Goal: Find specific page/section: Find specific page/section

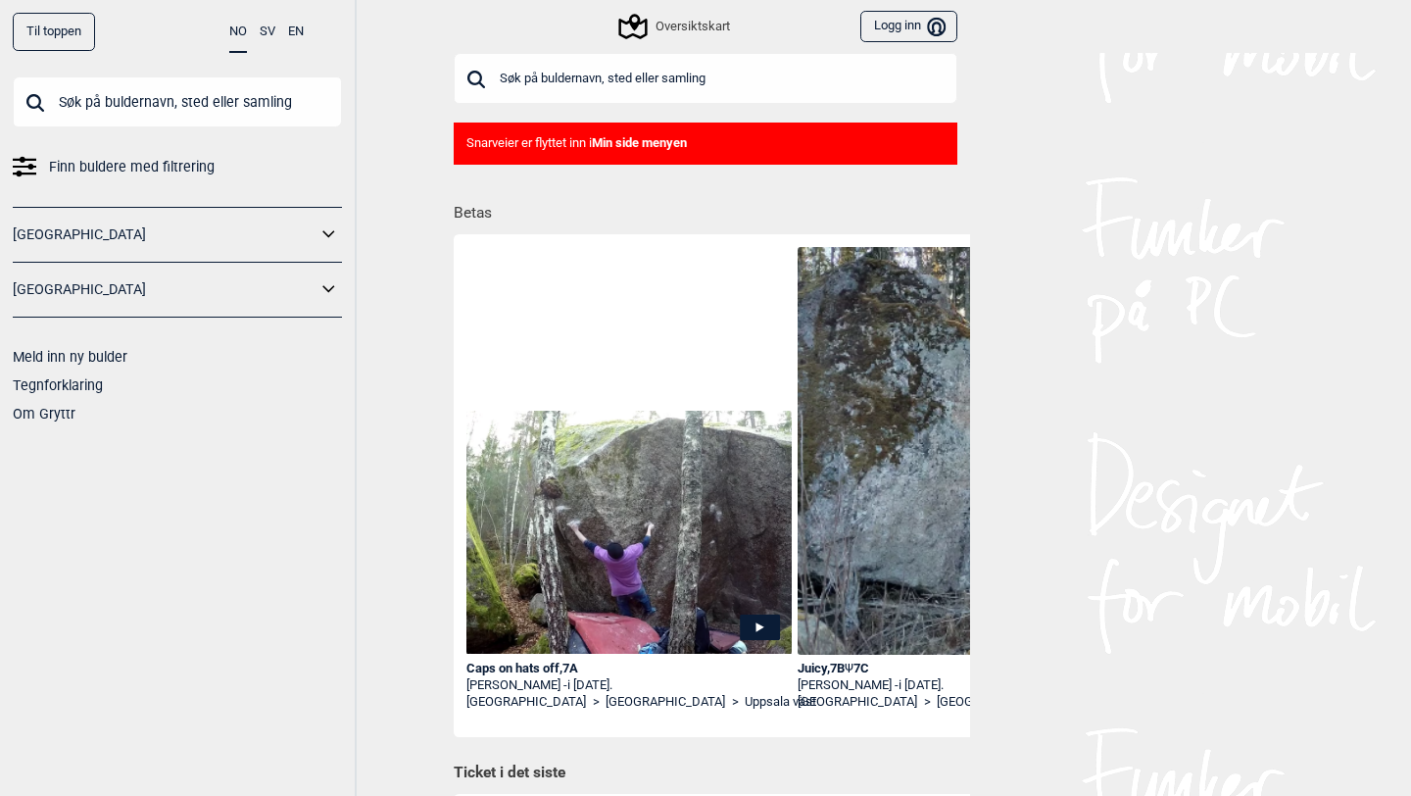
click at [561, 83] on input "text" at bounding box center [706, 78] width 504 height 51
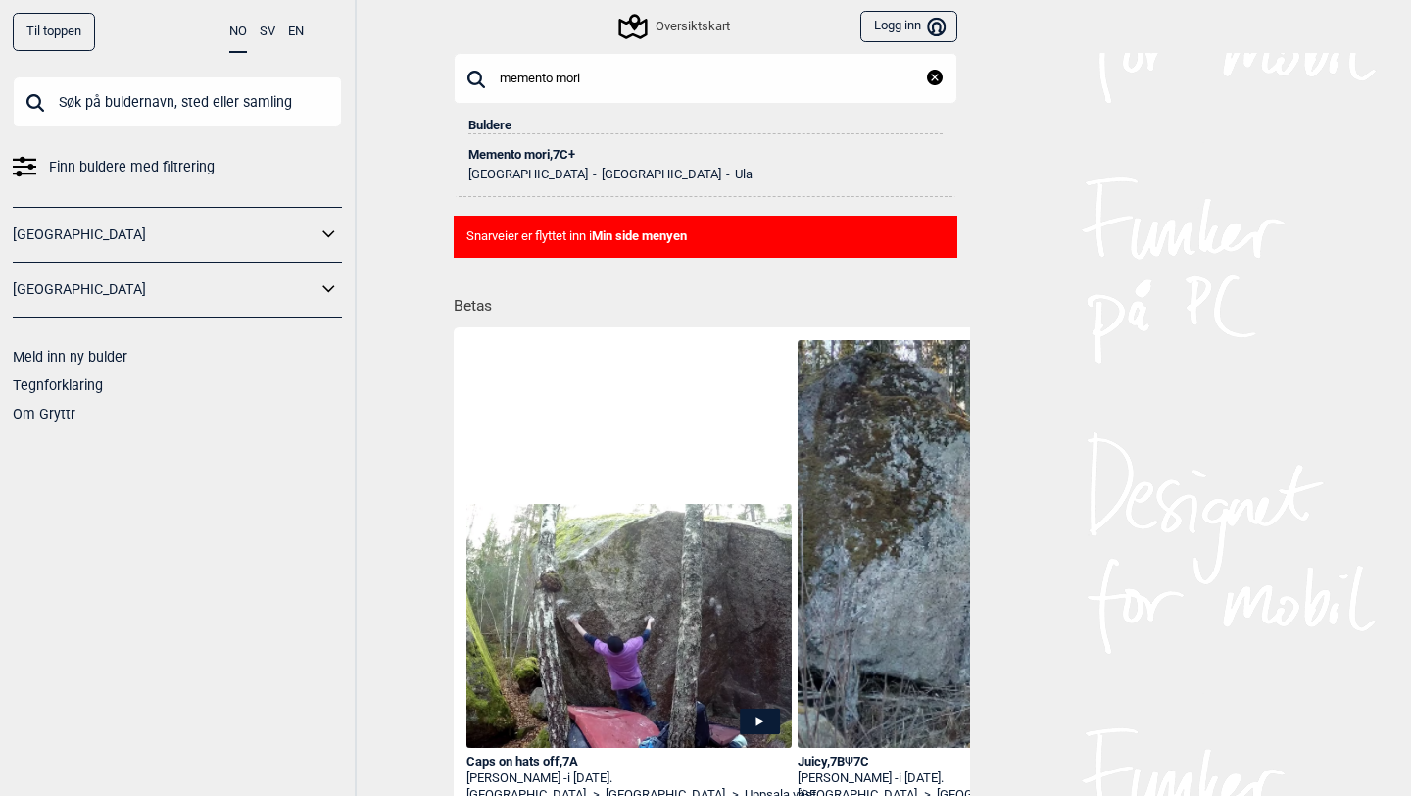
type input "memento mori"
click at [537, 159] on div "Memento mori , 7C+" at bounding box center [705, 155] width 474 height 14
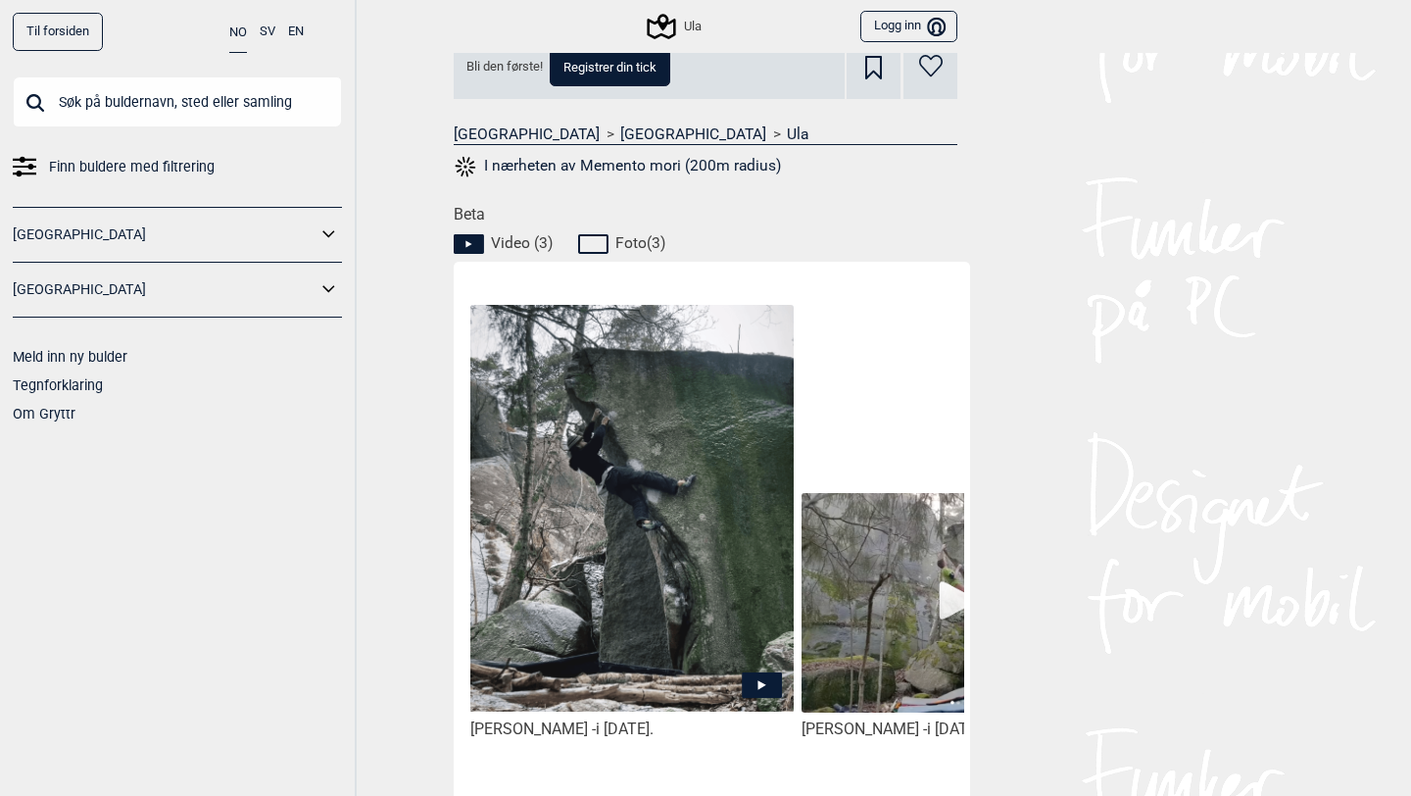
scroll to position [958, 0]
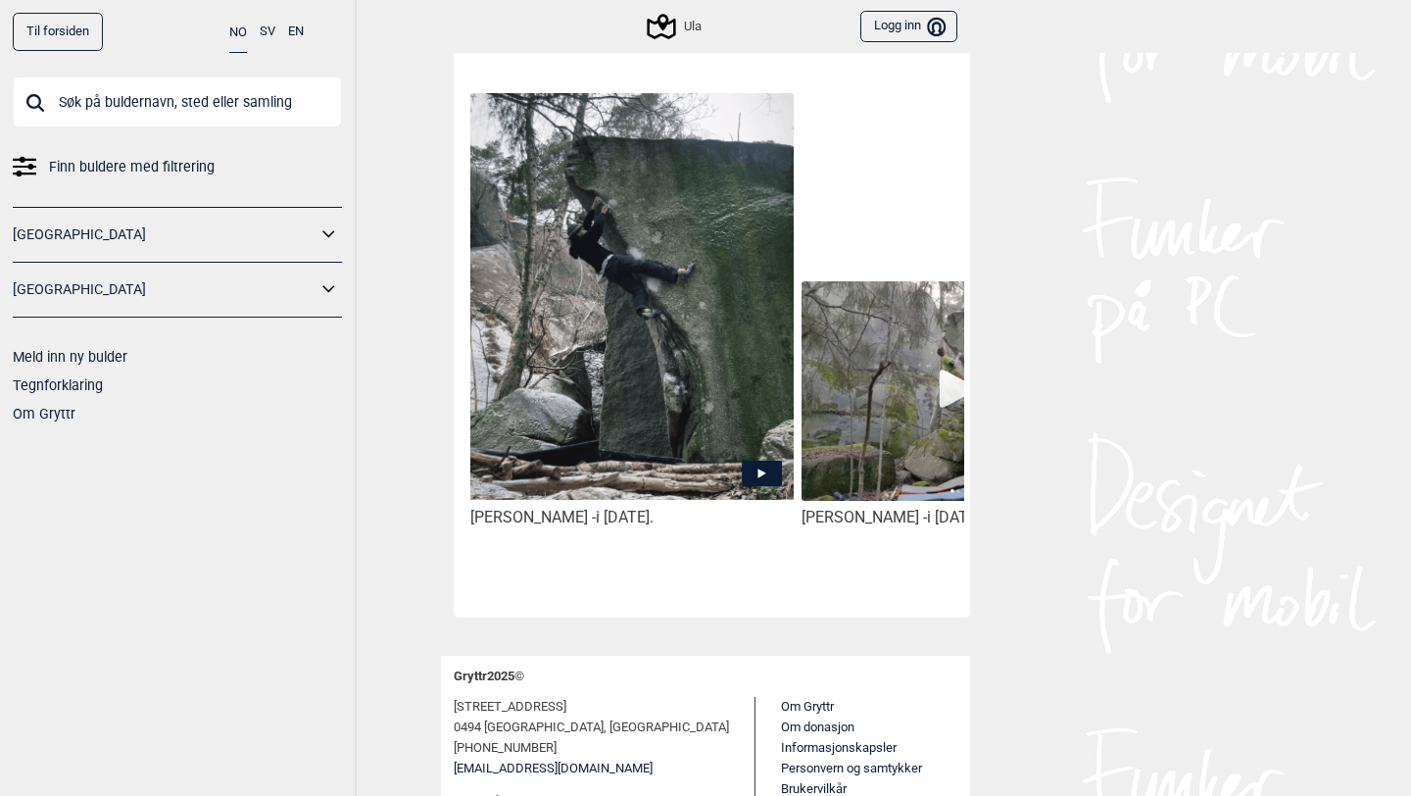
click at [645, 421] on img at bounding box center [631, 296] width 323 height 407
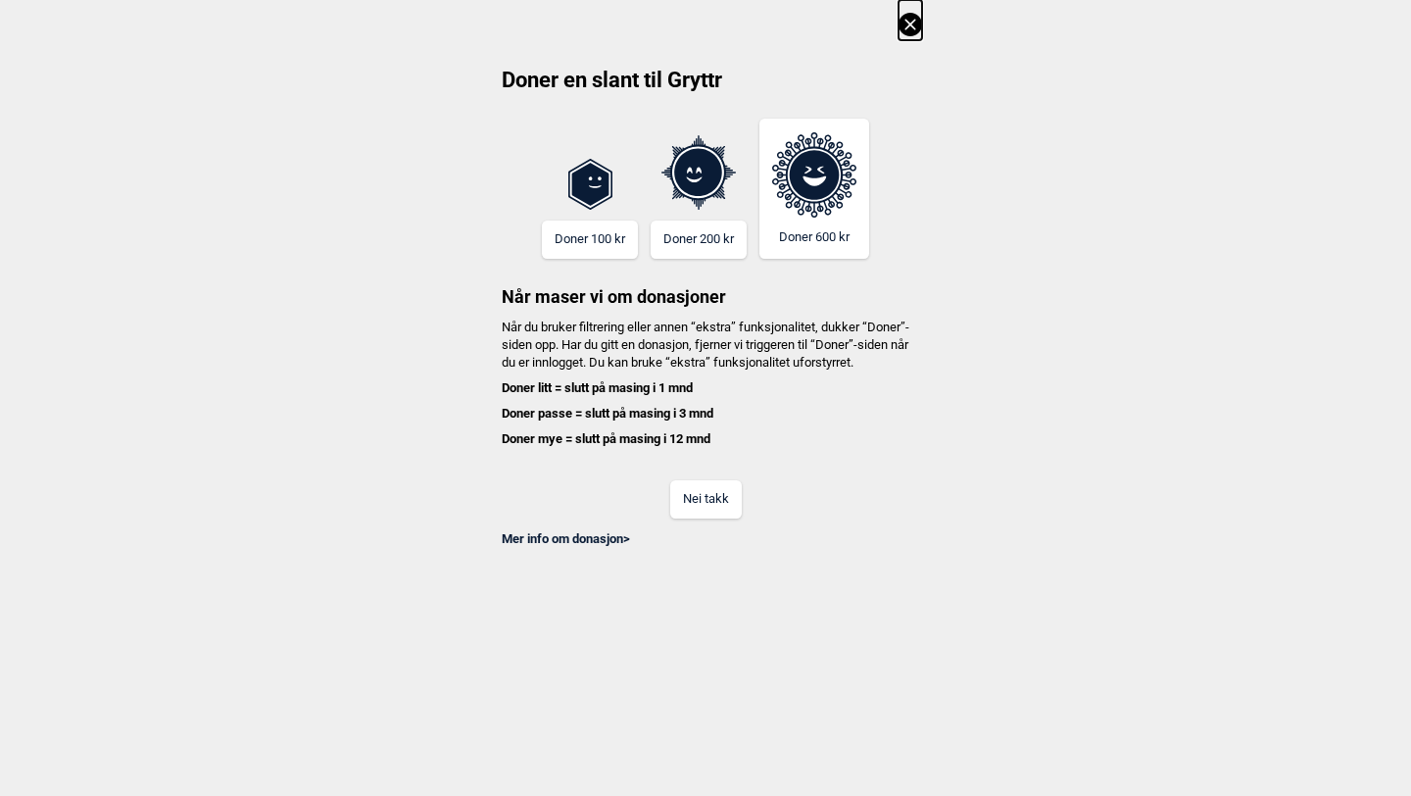
click at [697, 507] on button "Nei takk" at bounding box center [706, 499] width 72 height 38
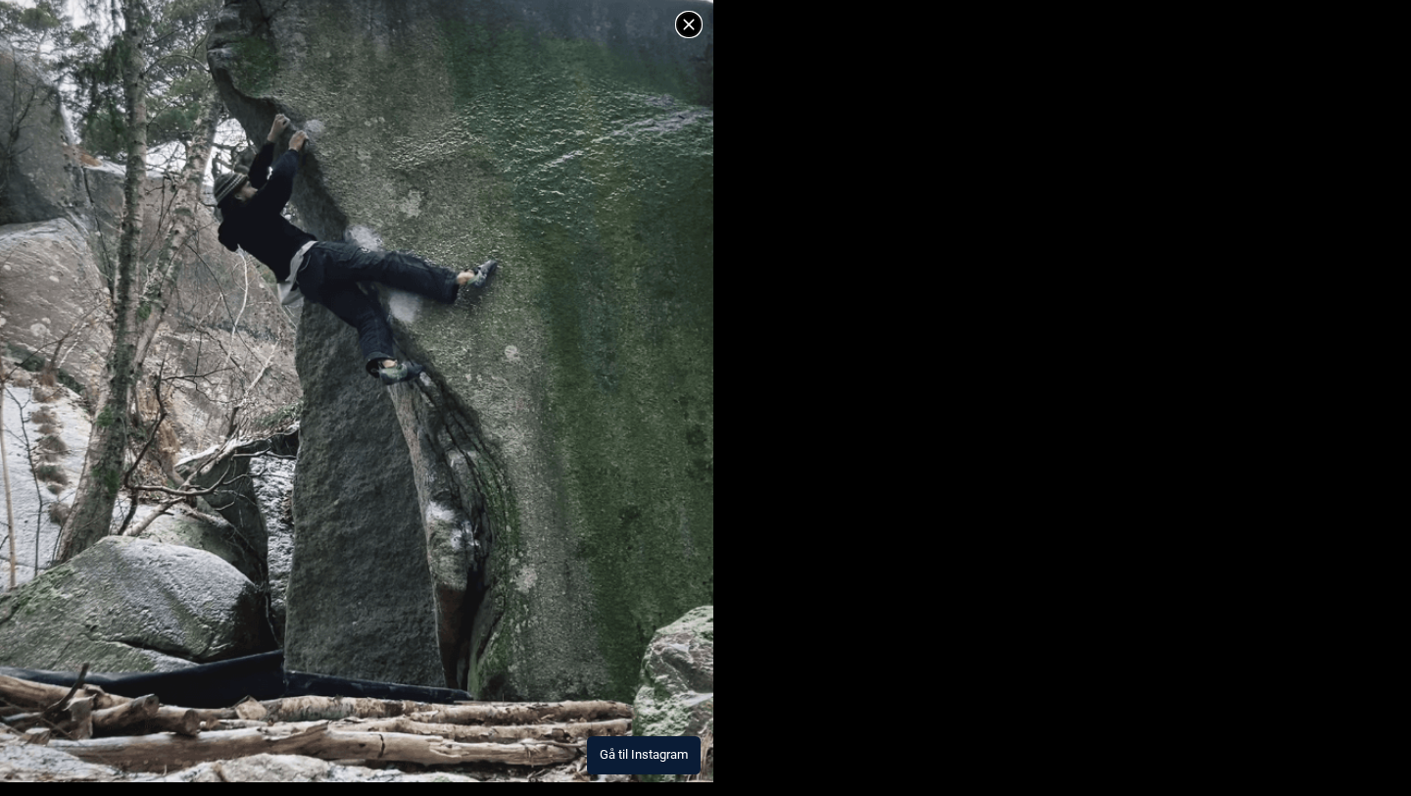
click at [600, 748] on button "Gå til Instagram" at bounding box center [644, 755] width 114 height 38
click at [677, 24] on icon at bounding box center [689, 25] width 24 height 24
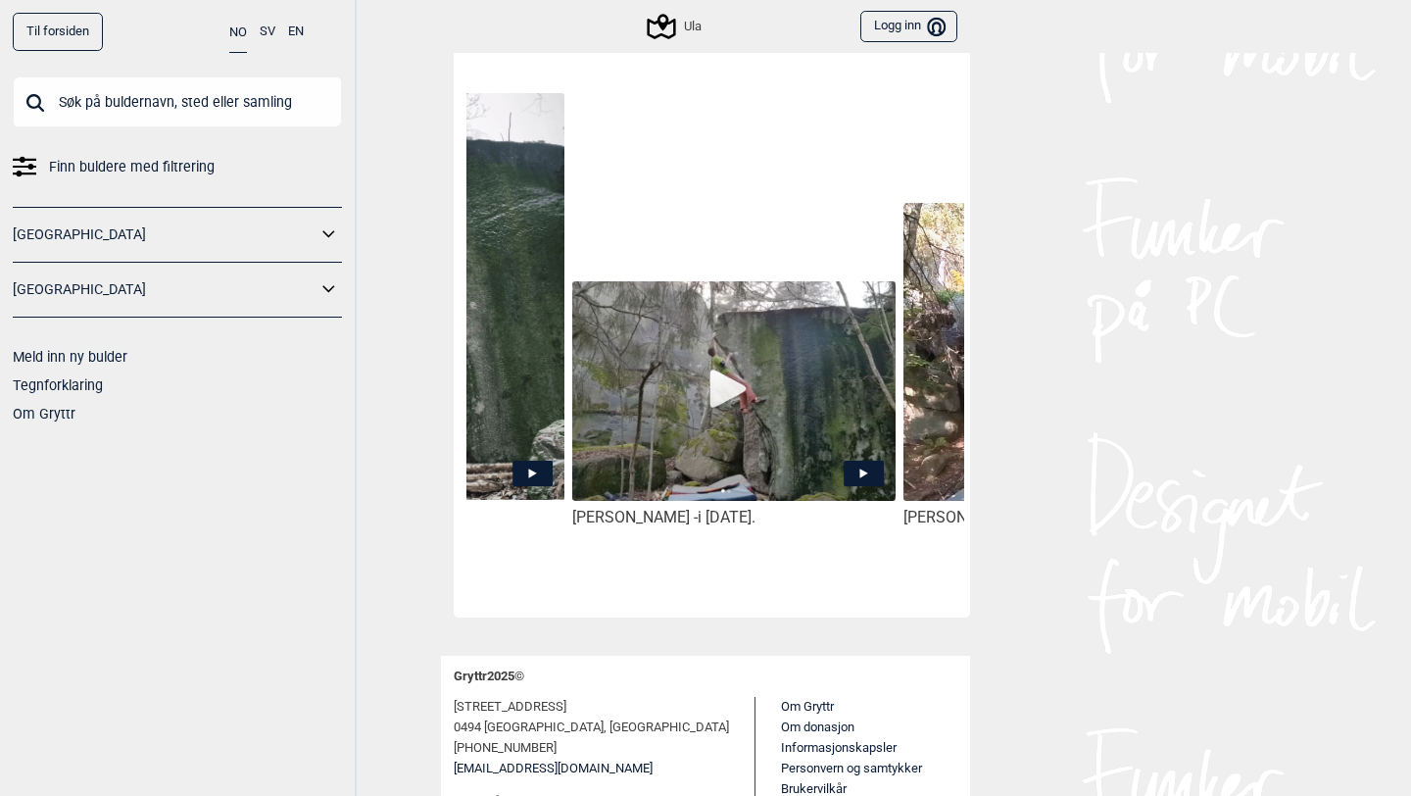
scroll to position [0, 239]
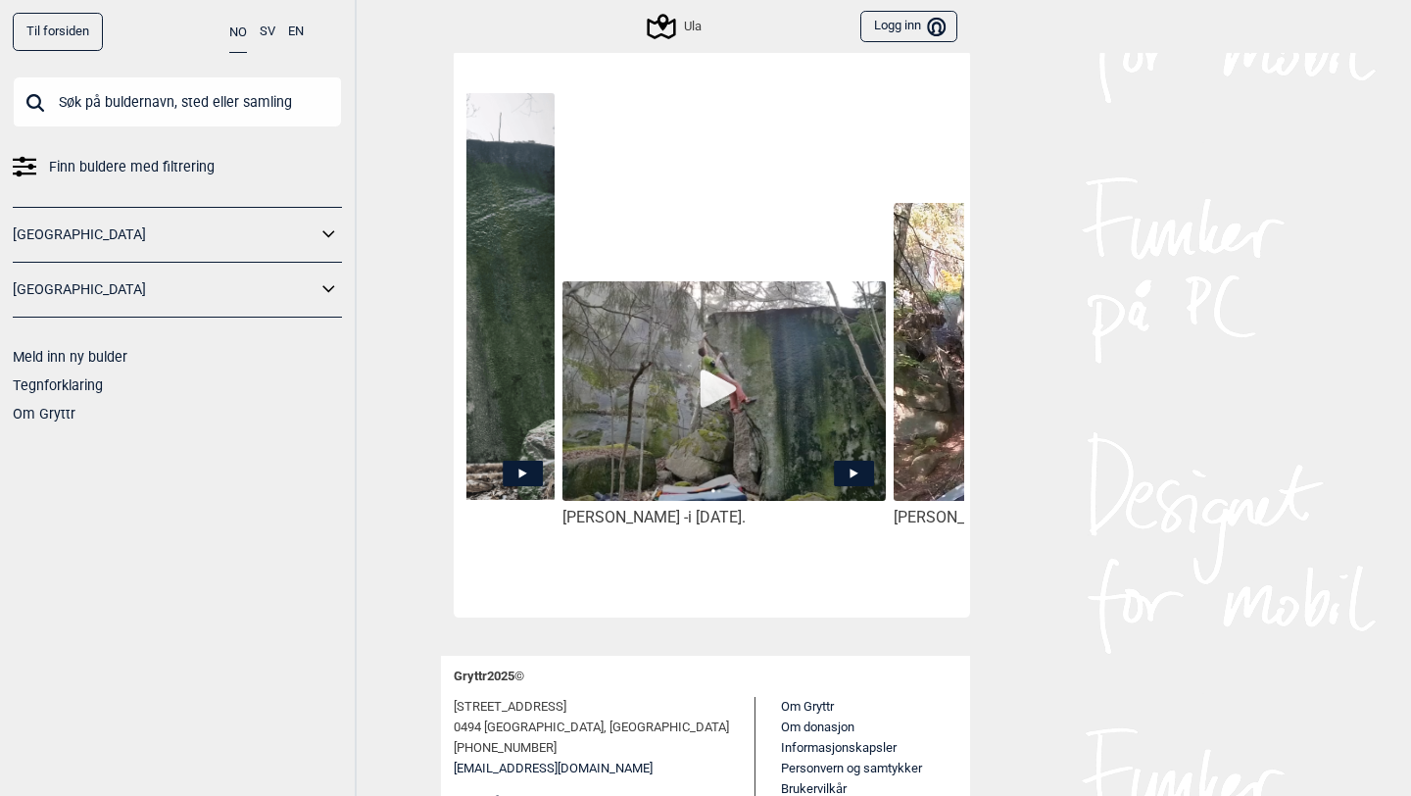
click at [741, 389] on img at bounding box center [723, 390] width 323 height 219
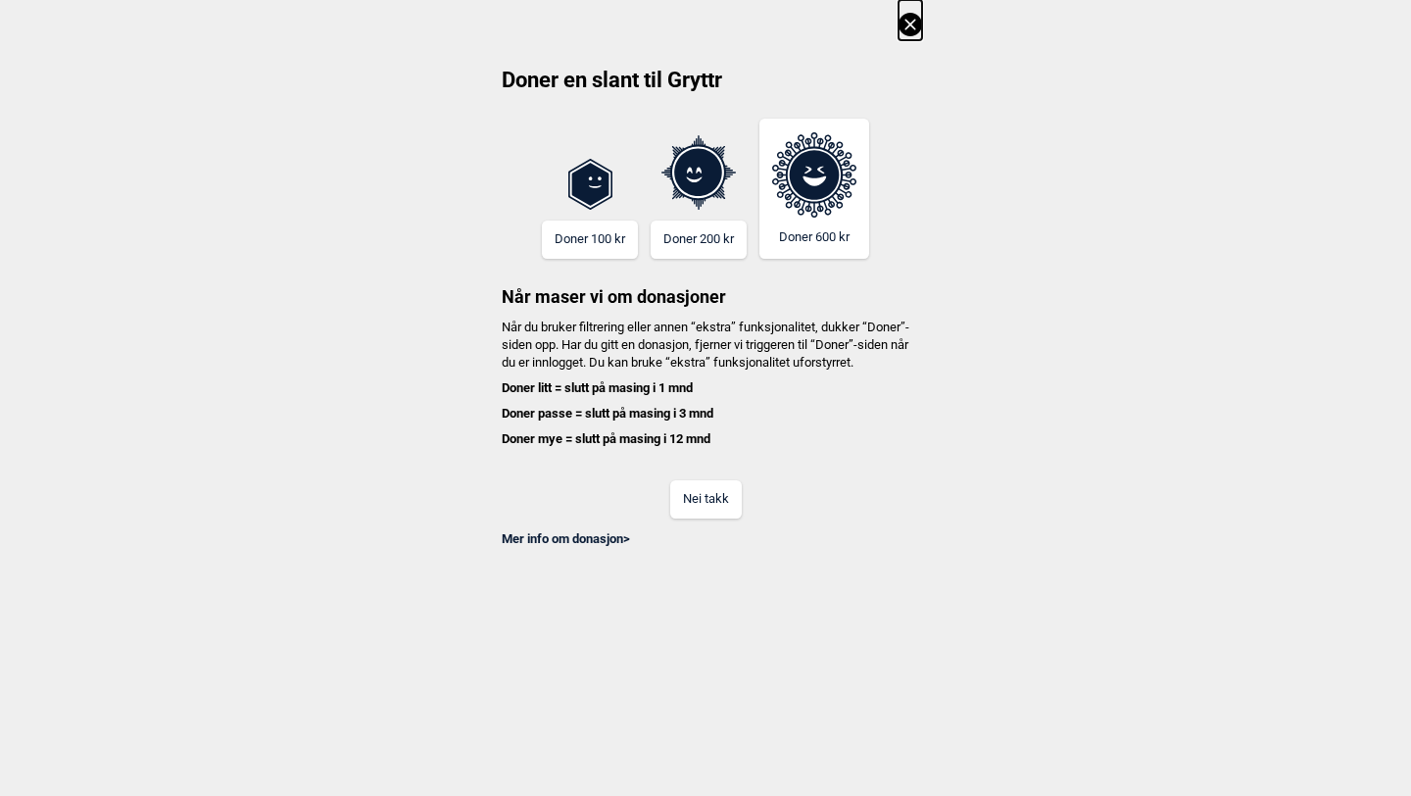
click at [693, 518] on button "Nei takk" at bounding box center [706, 499] width 72 height 38
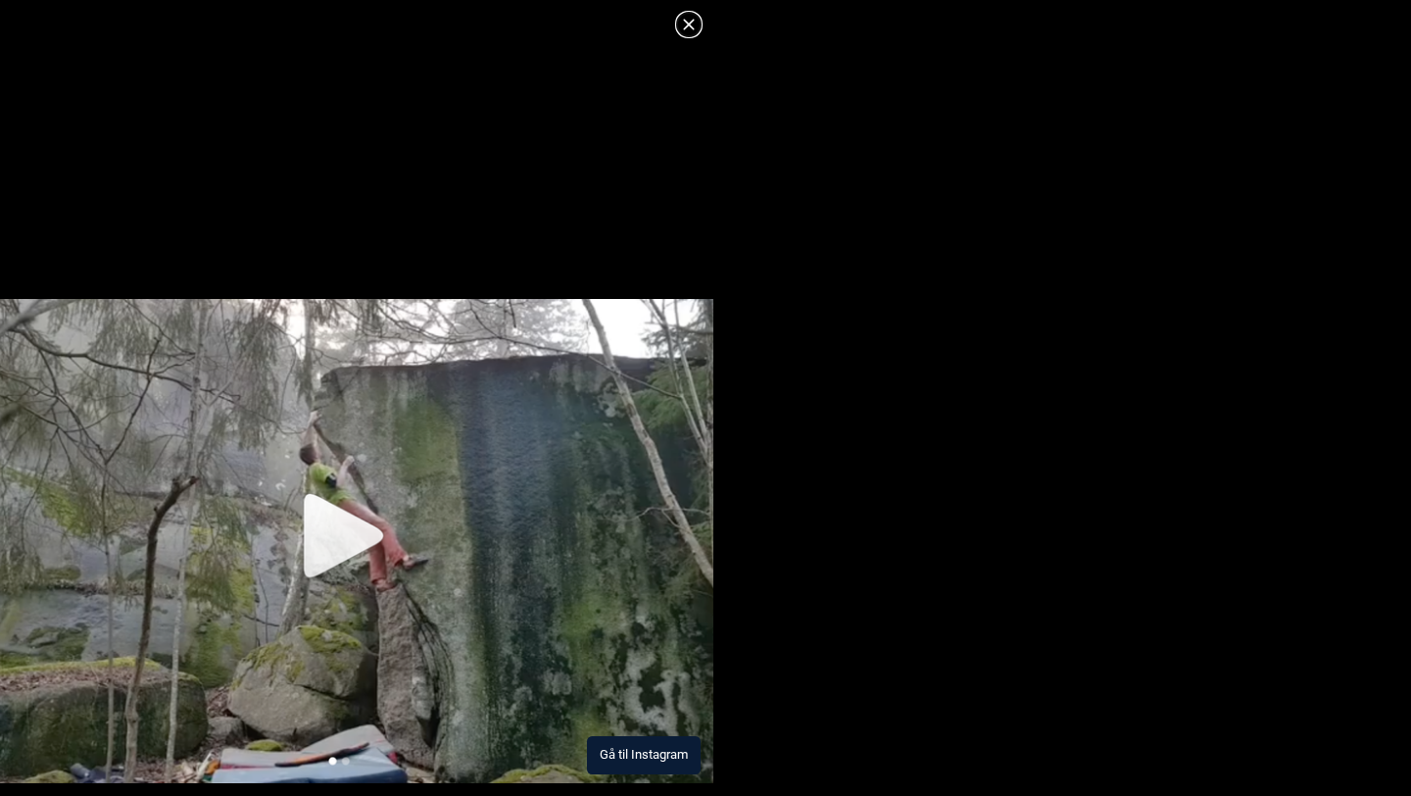
click at [647, 755] on button "Gå til Instagram" at bounding box center [644, 755] width 114 height 38
click at [685, 31] on icon at bounding box center [689, 25] width 24 height 24
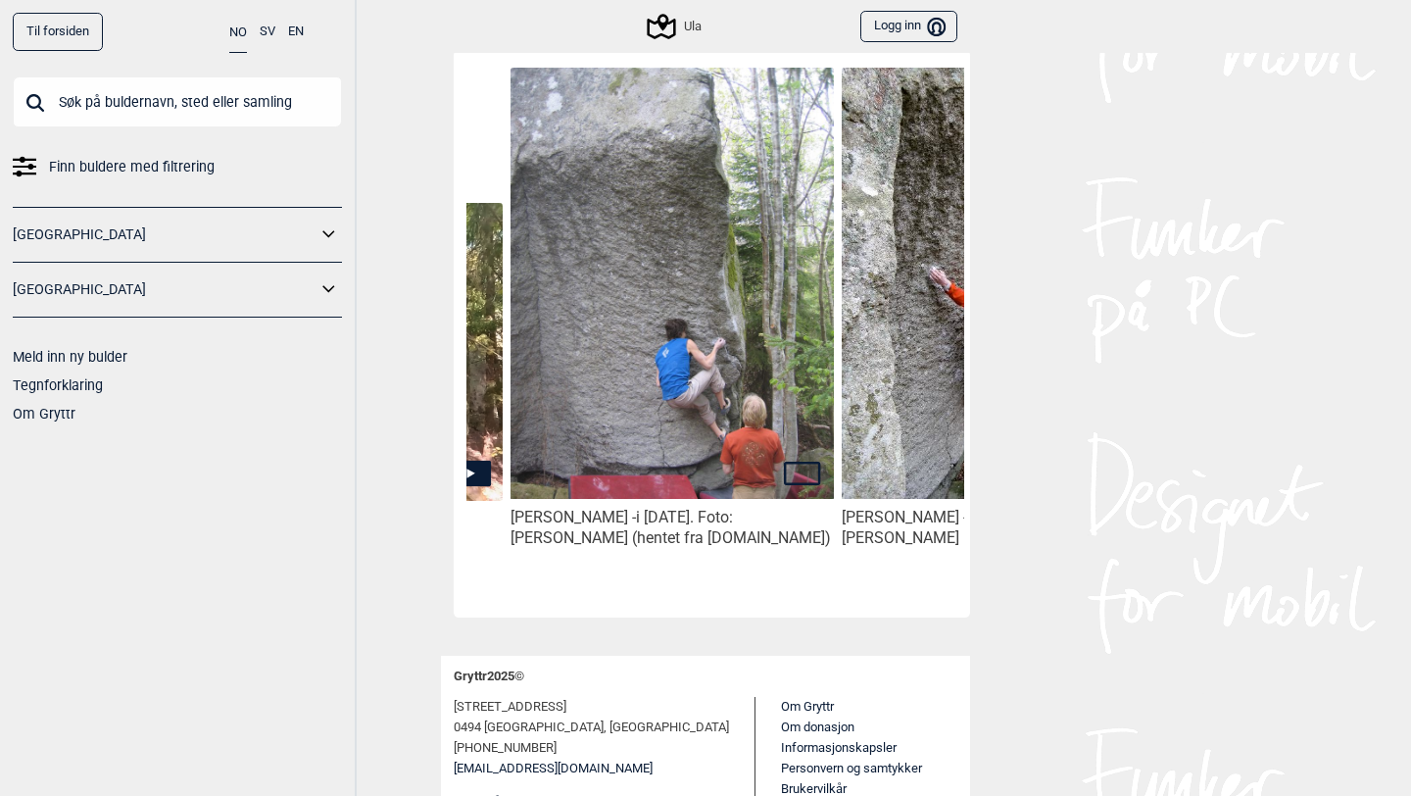
scroll to position [0, 1030]
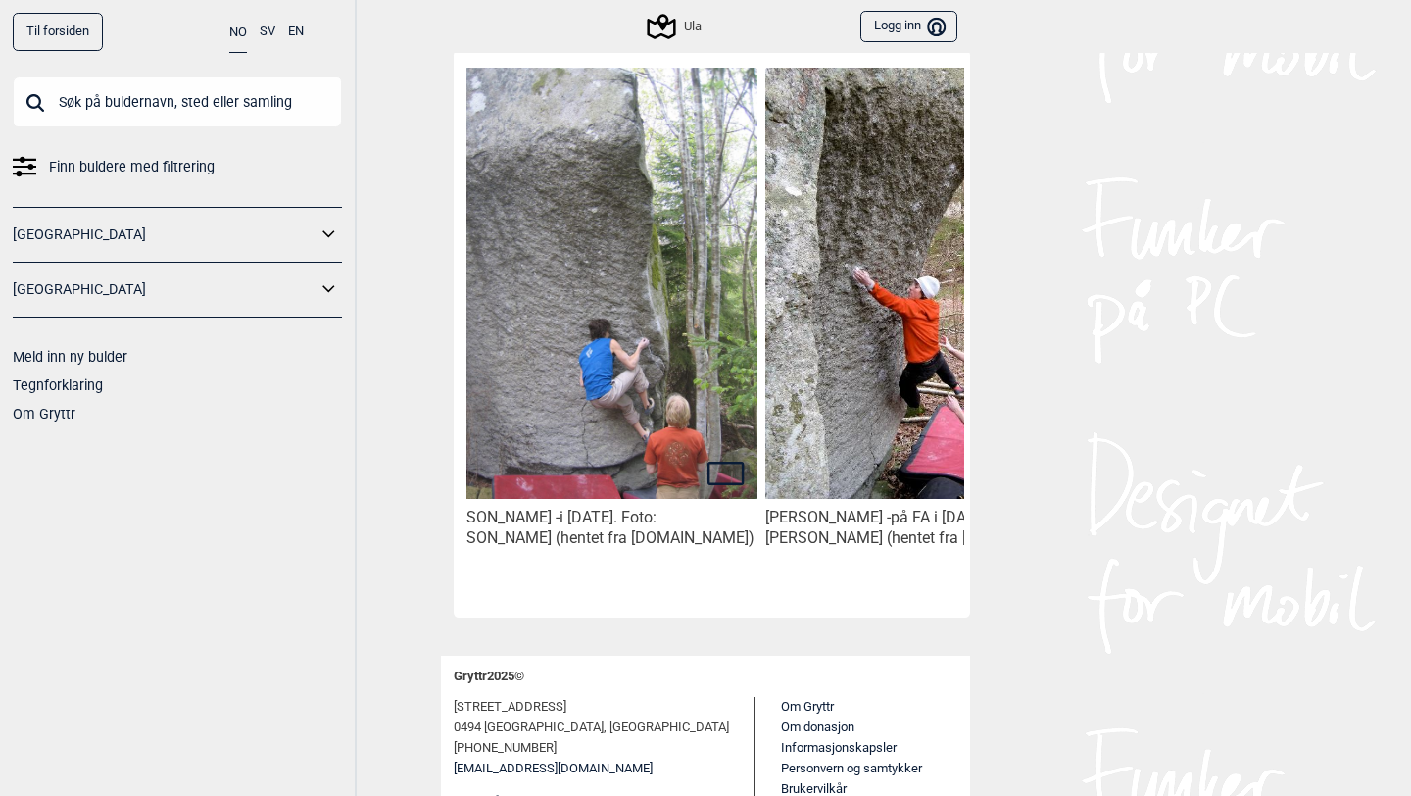
click at [266, 105] on input "text" at bounding box center [177, 101] width 329 height 51
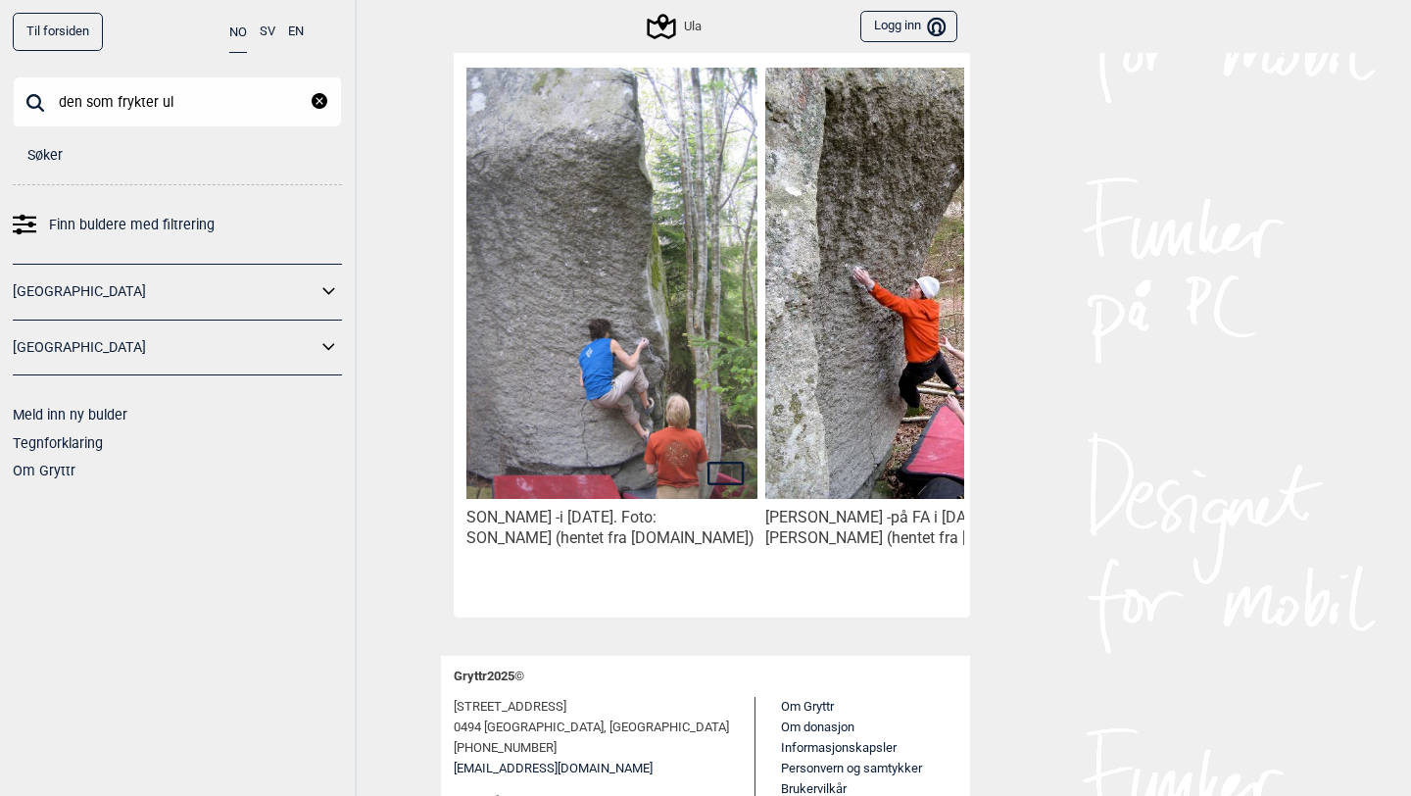
type input "den som frykter ulv"
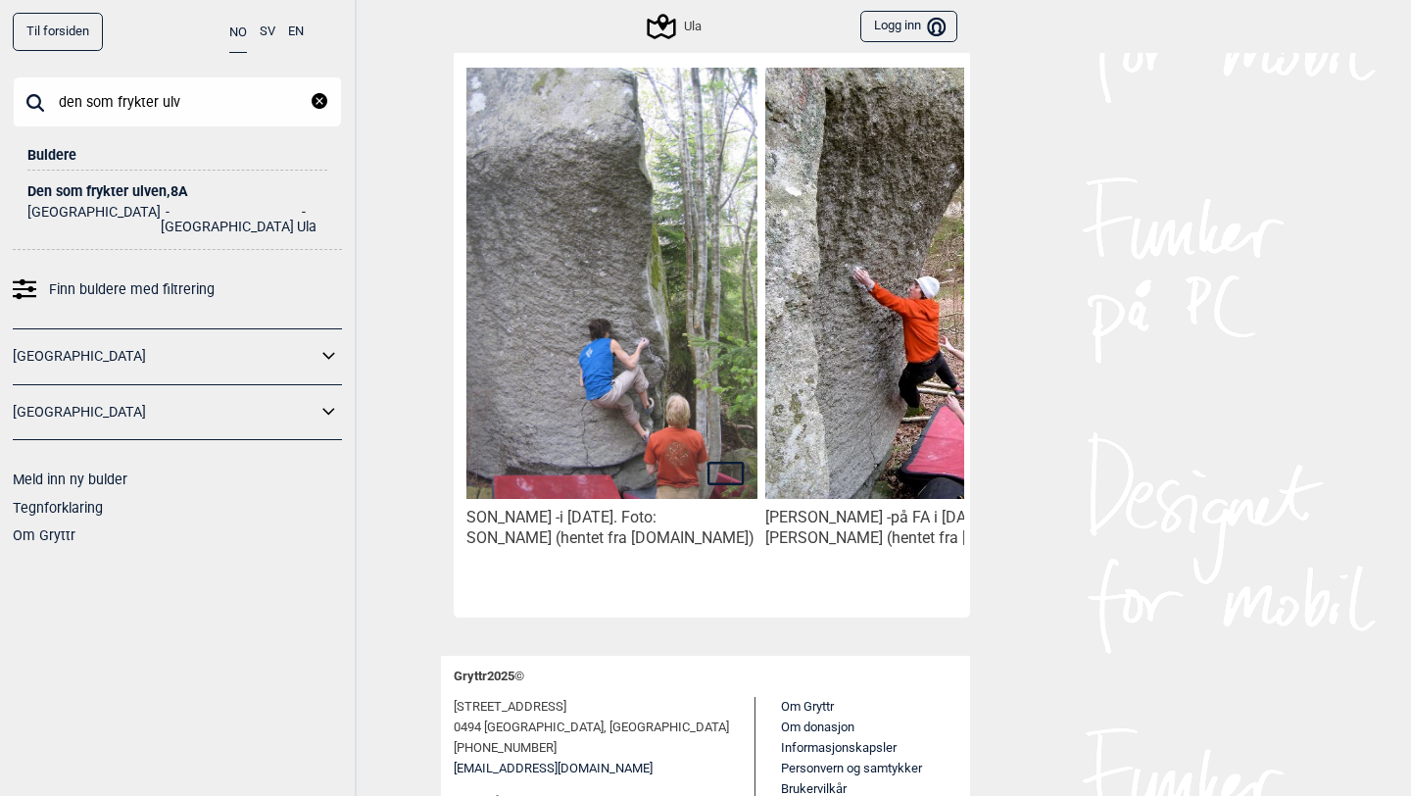
click at [145, 194] on div "Den som frykter ulven , 8A" at bounding box center [177, 191] width 300 height 15
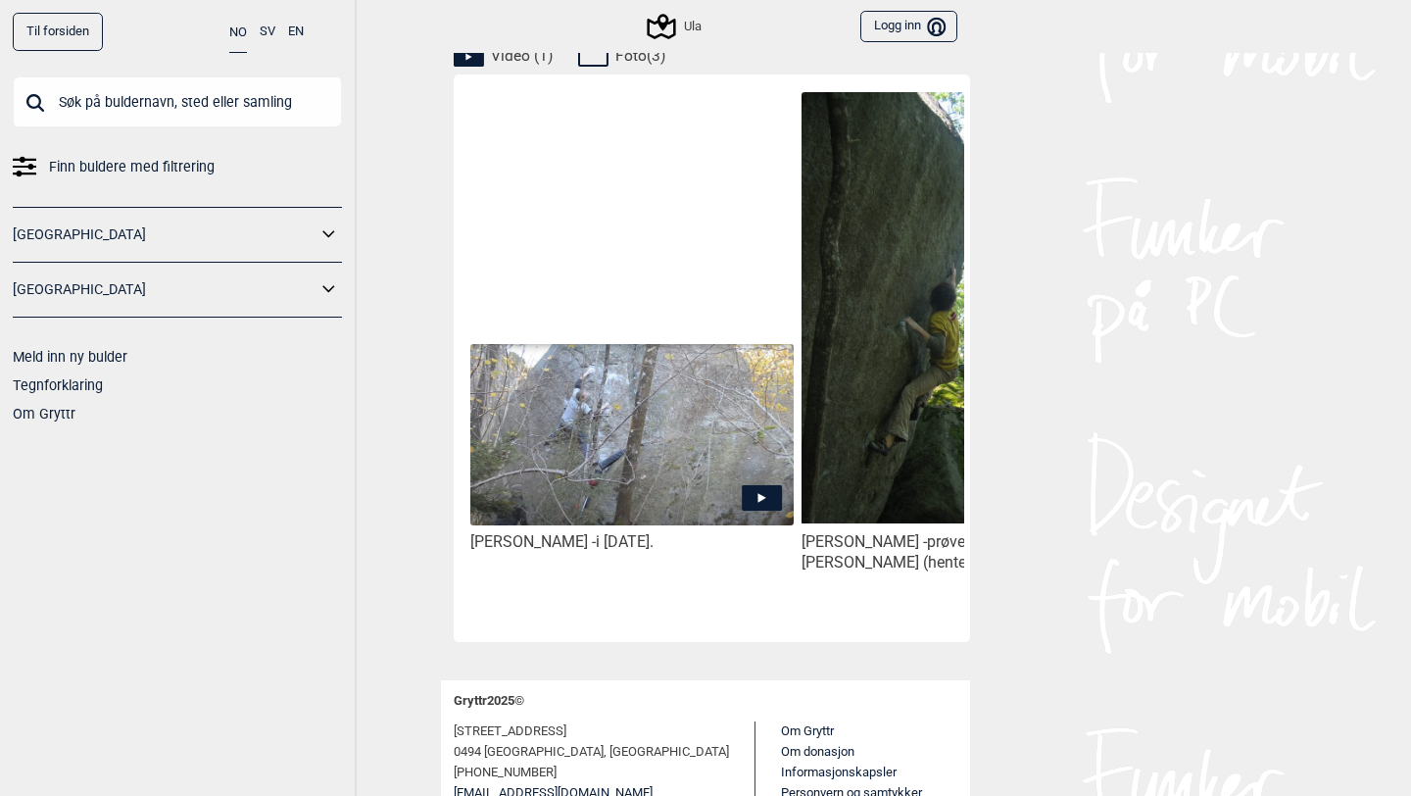
click at [728, 490] on img at bounding box center [631, 435] width 323 height 183
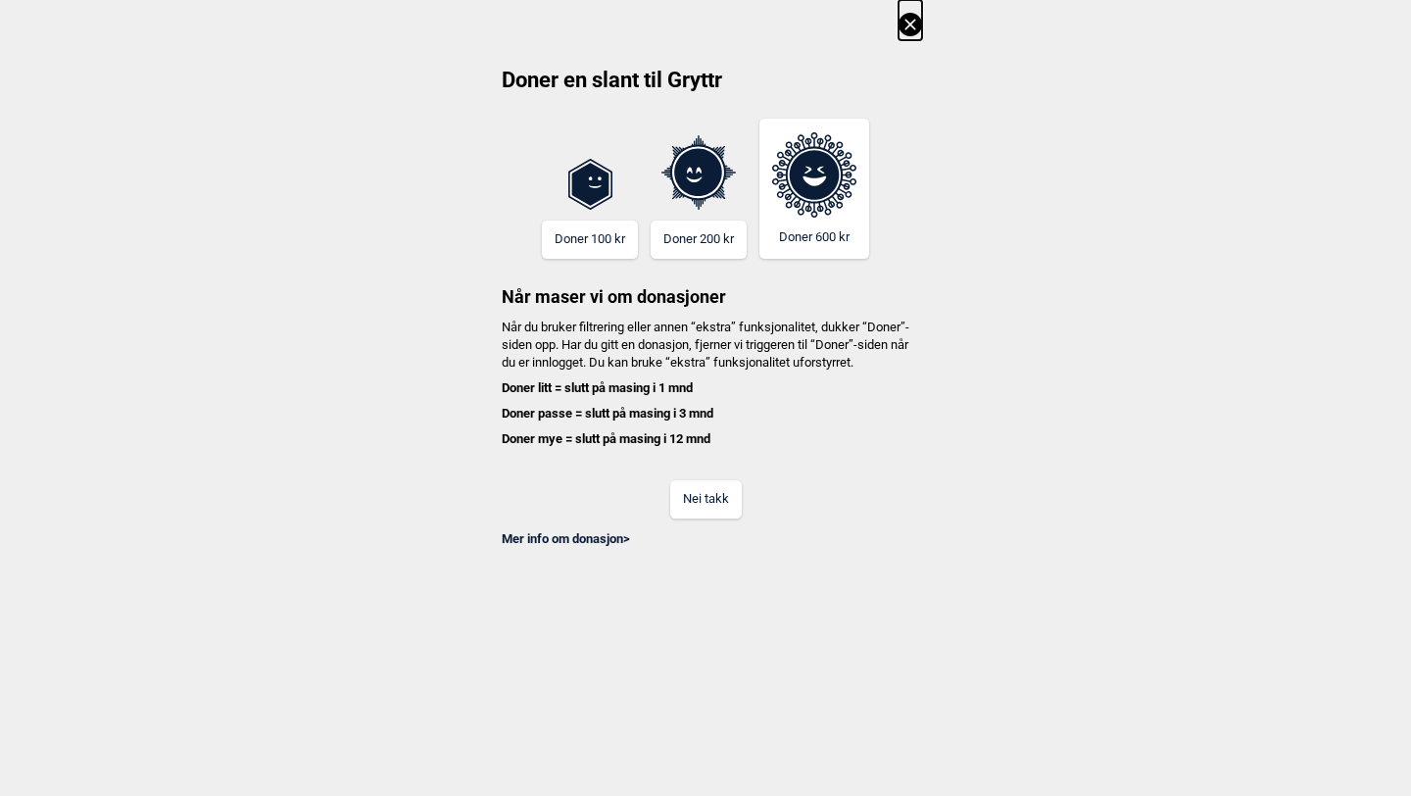
click at [714, 507] on button "Nei takk" at bounding box center [706, 499] width 72 height 38
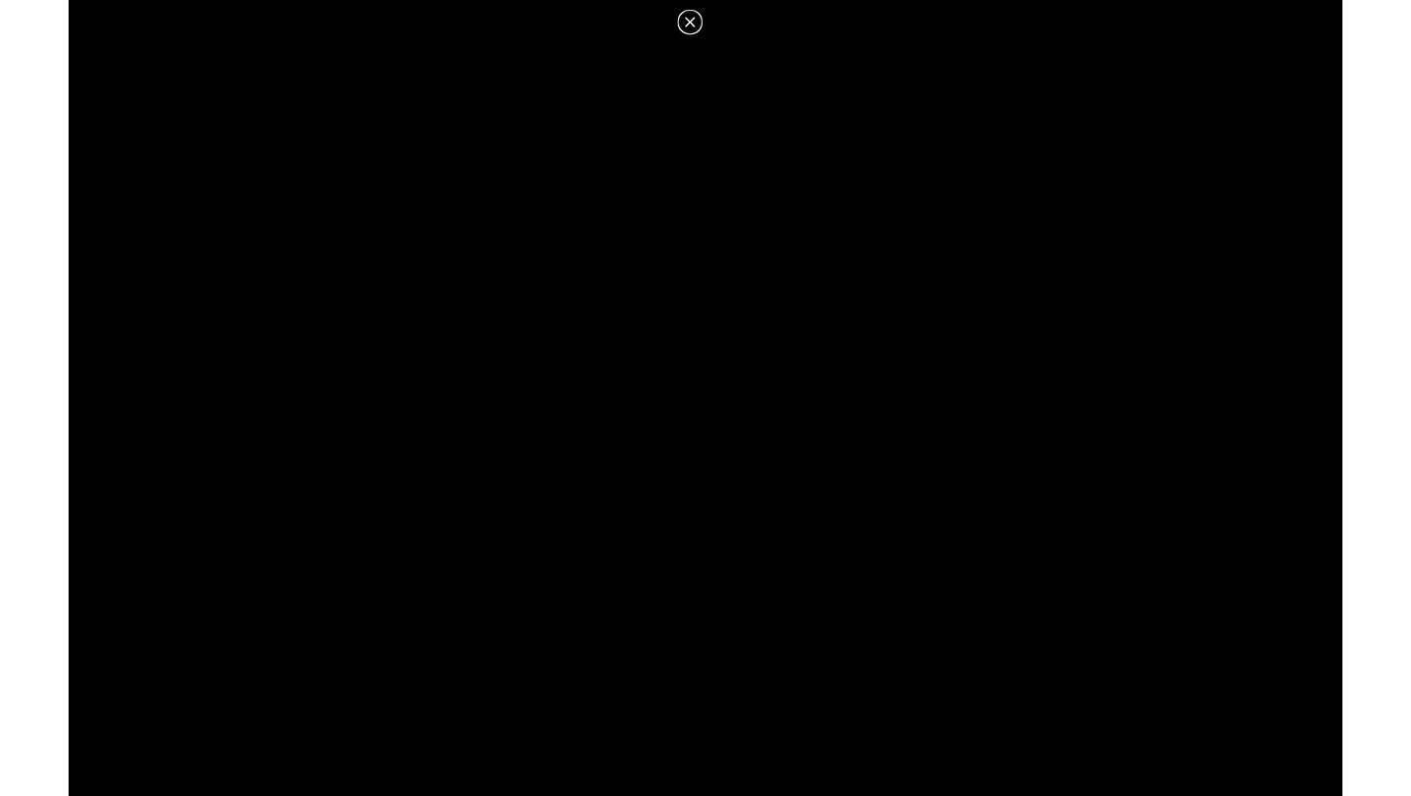
scroll to position [934, 0]
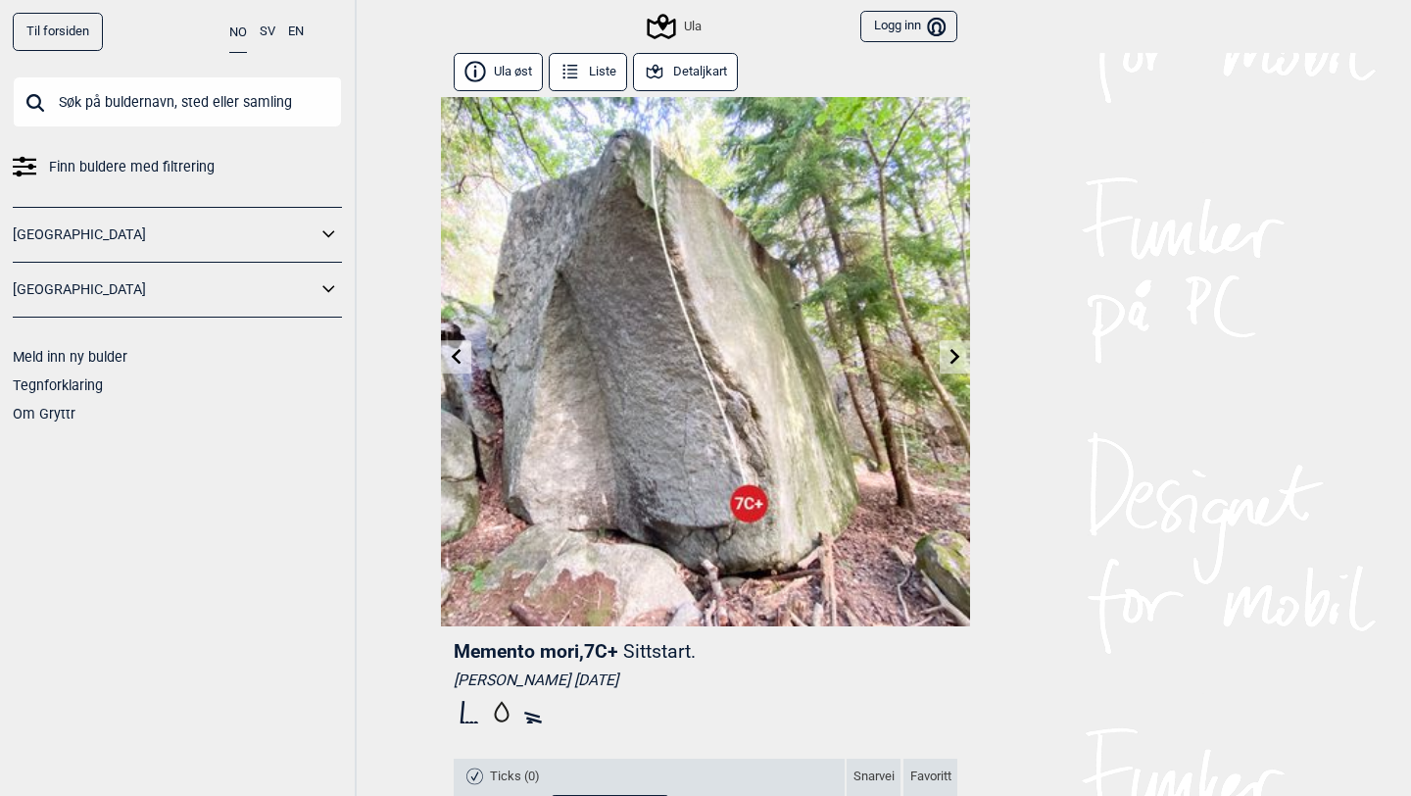
click at [197, 89] on input "text" at bounding box center [177, 101] width 329 height 51
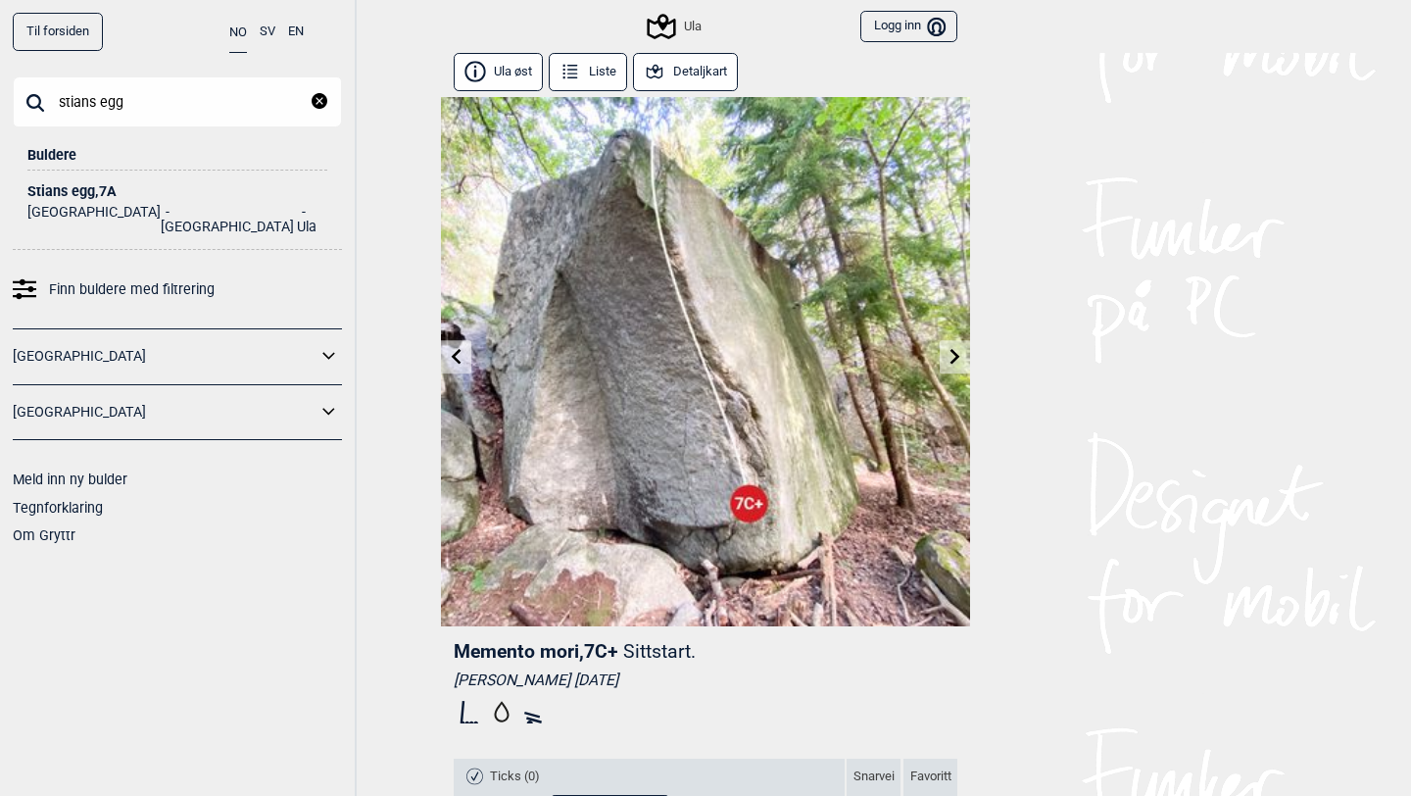
type input "stians egg"
click at [87, 189] on div "Stians egg , 7A" at bounding box center [177, 191] width 300 height 15
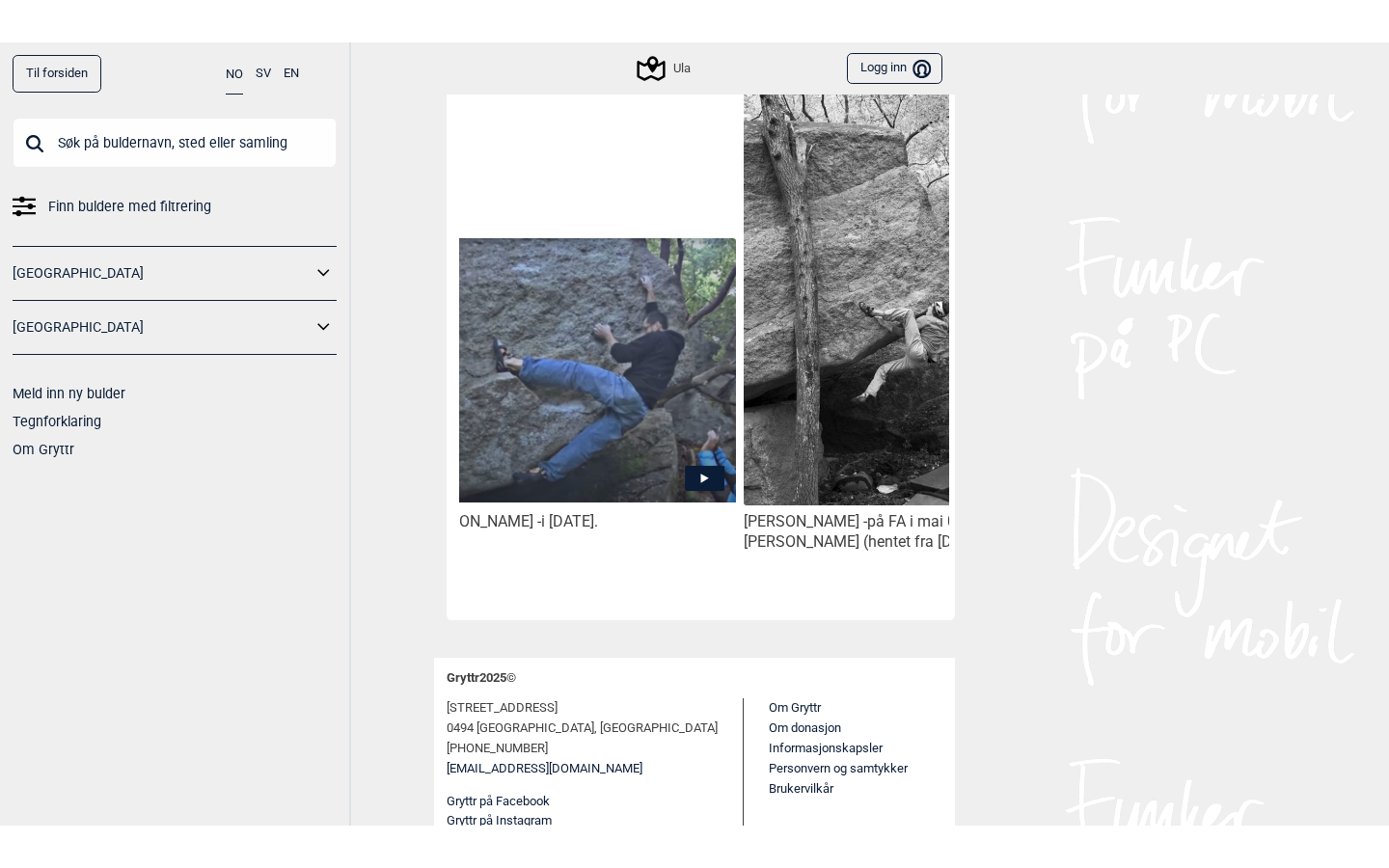
scroll to position [0, 368]
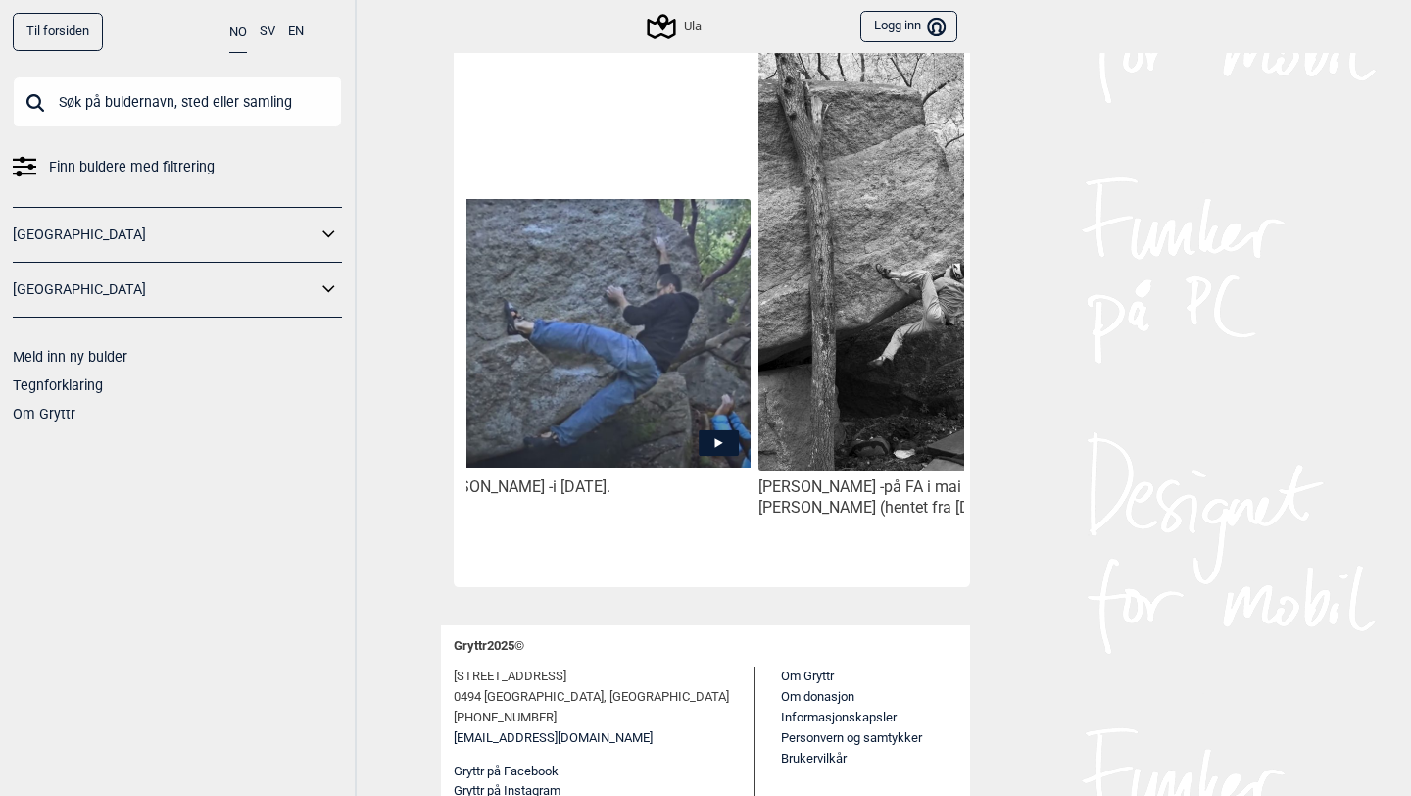
click at [628, 385] on img at bounding box center [588, 333] width 323 height 268
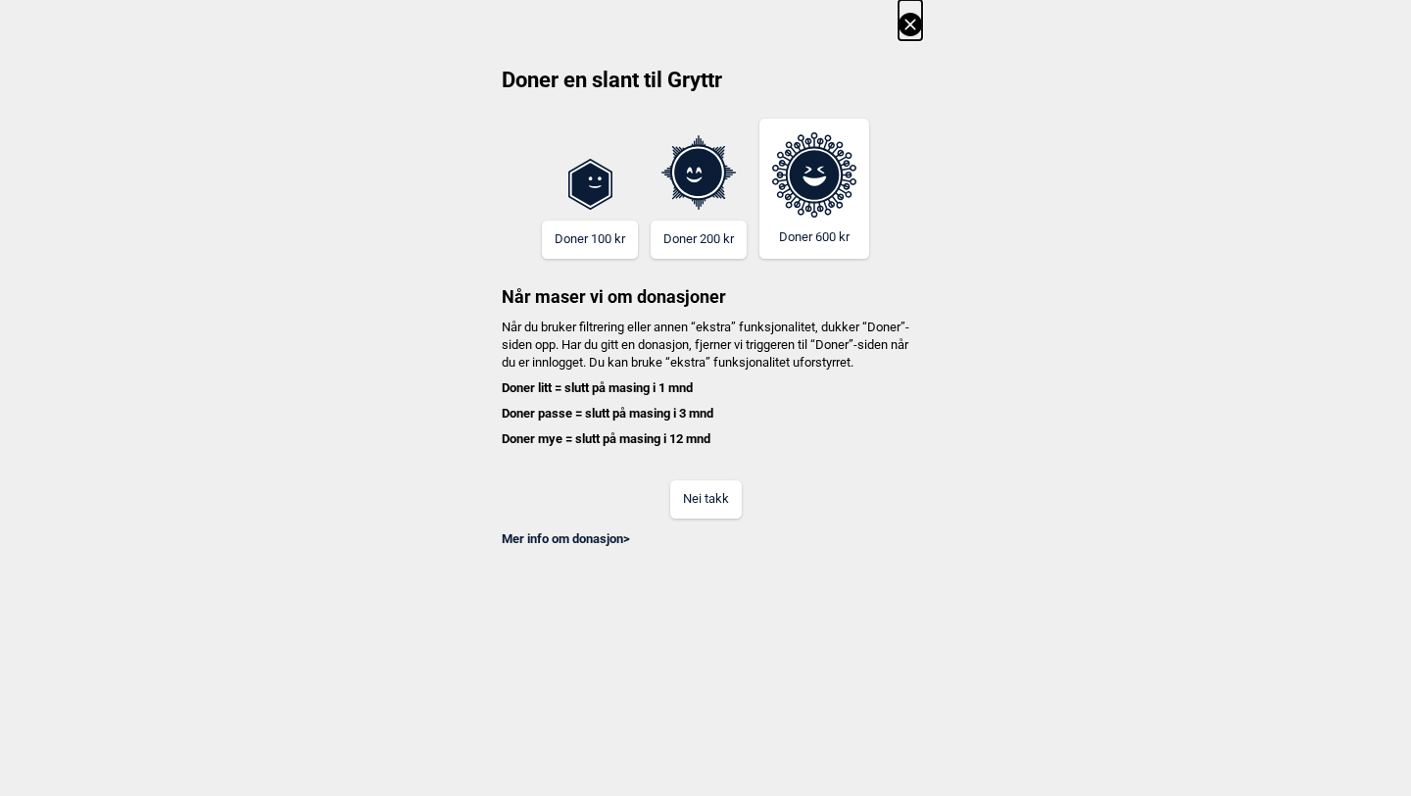
click at [694, 518] on button "Nei takk" at bounding box center [706, 499] width 72 height 38
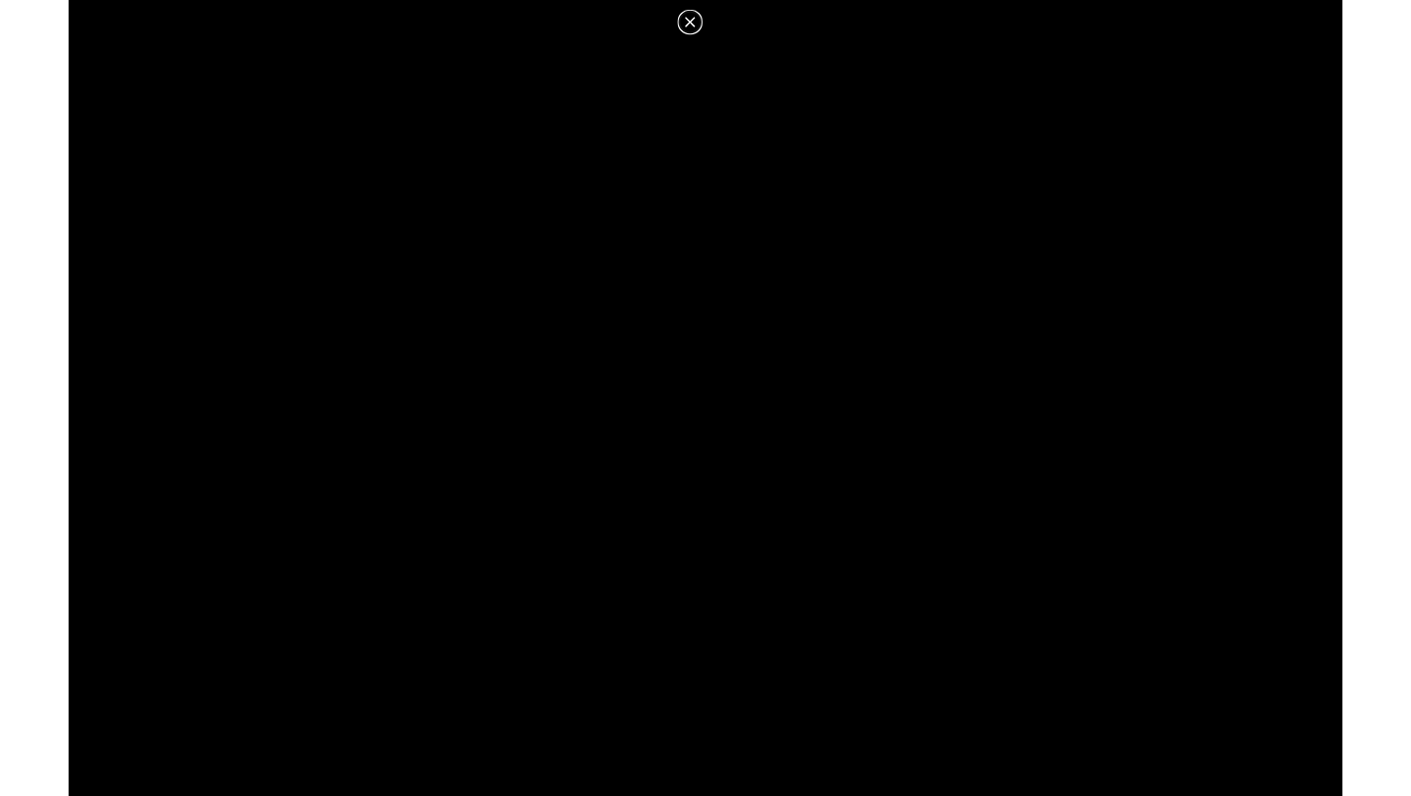
scroll to position [989, 0]
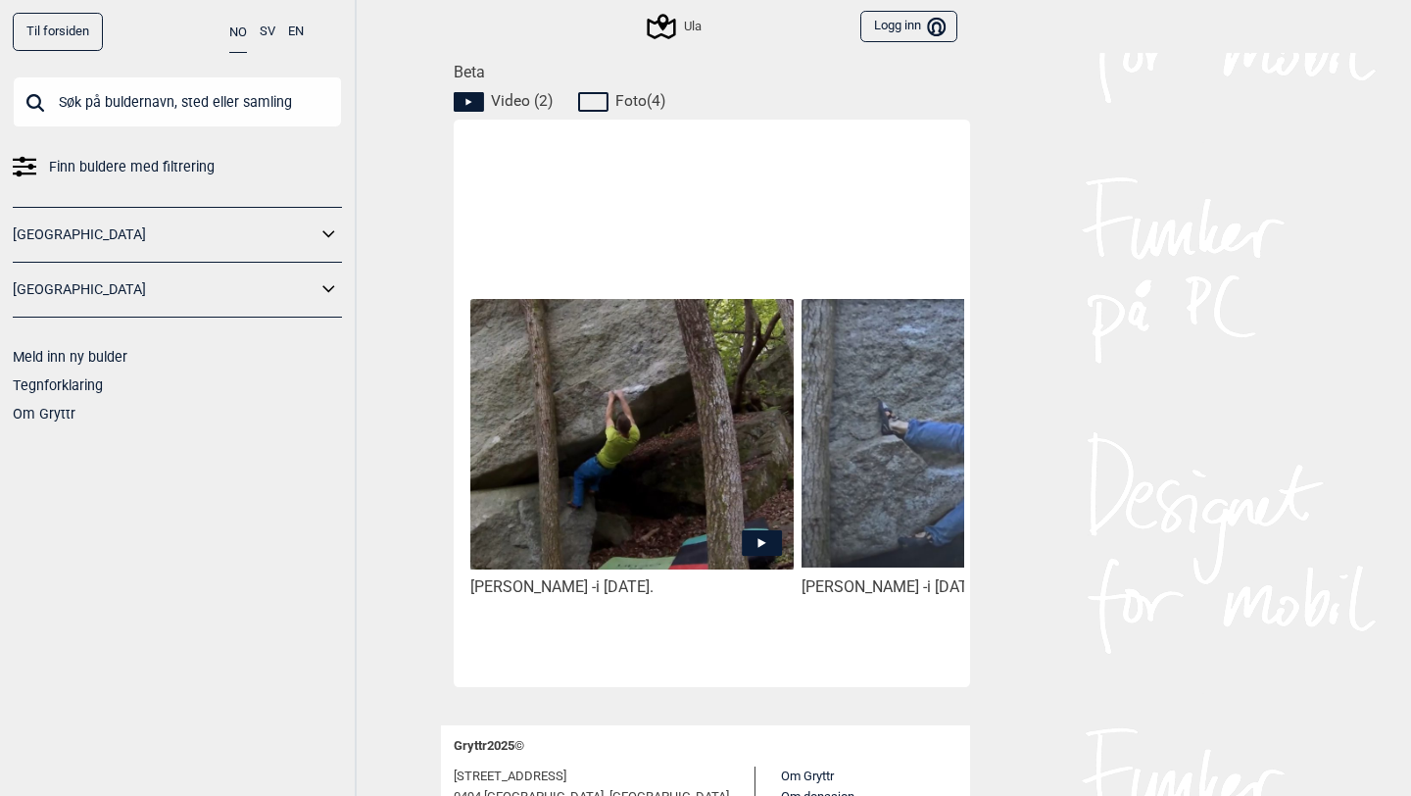
click at [655, 441] on img at bounding box center [631, 434] width 323 height 271
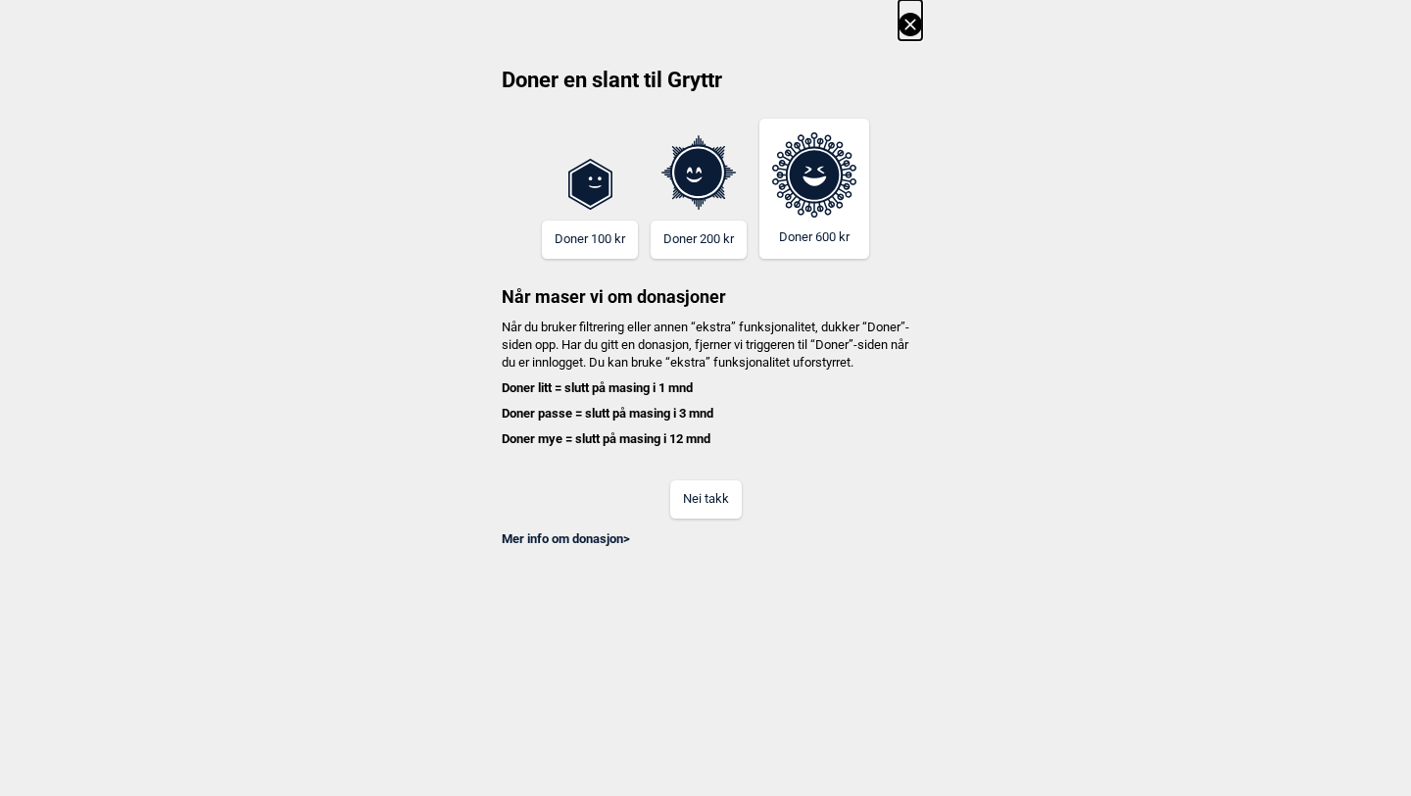
click at [684, 518] on button "Nei takk" at bounding box center [706, 499] width 72 height 38
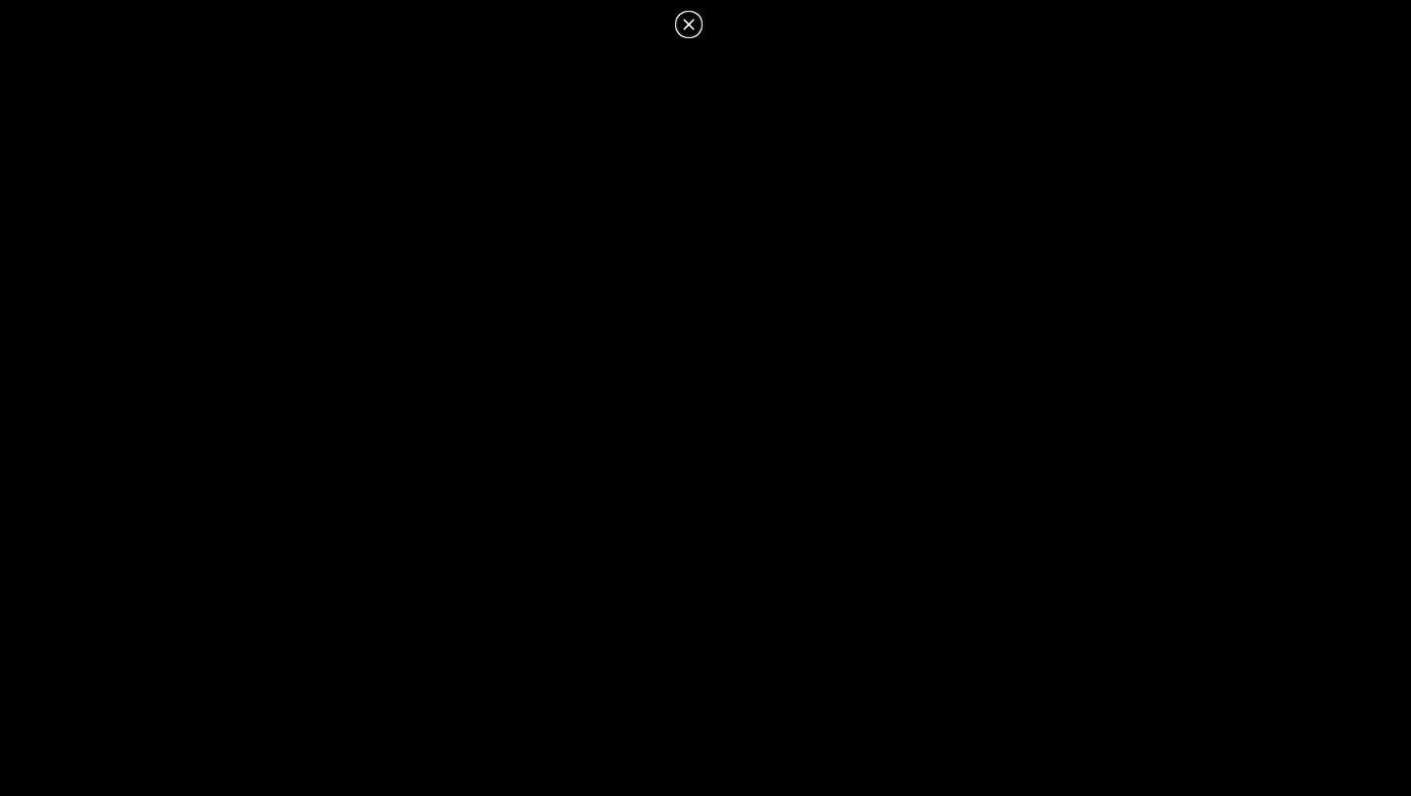
click at [681, 21] on icon at bounding box center [689, 25] width 24 height 24
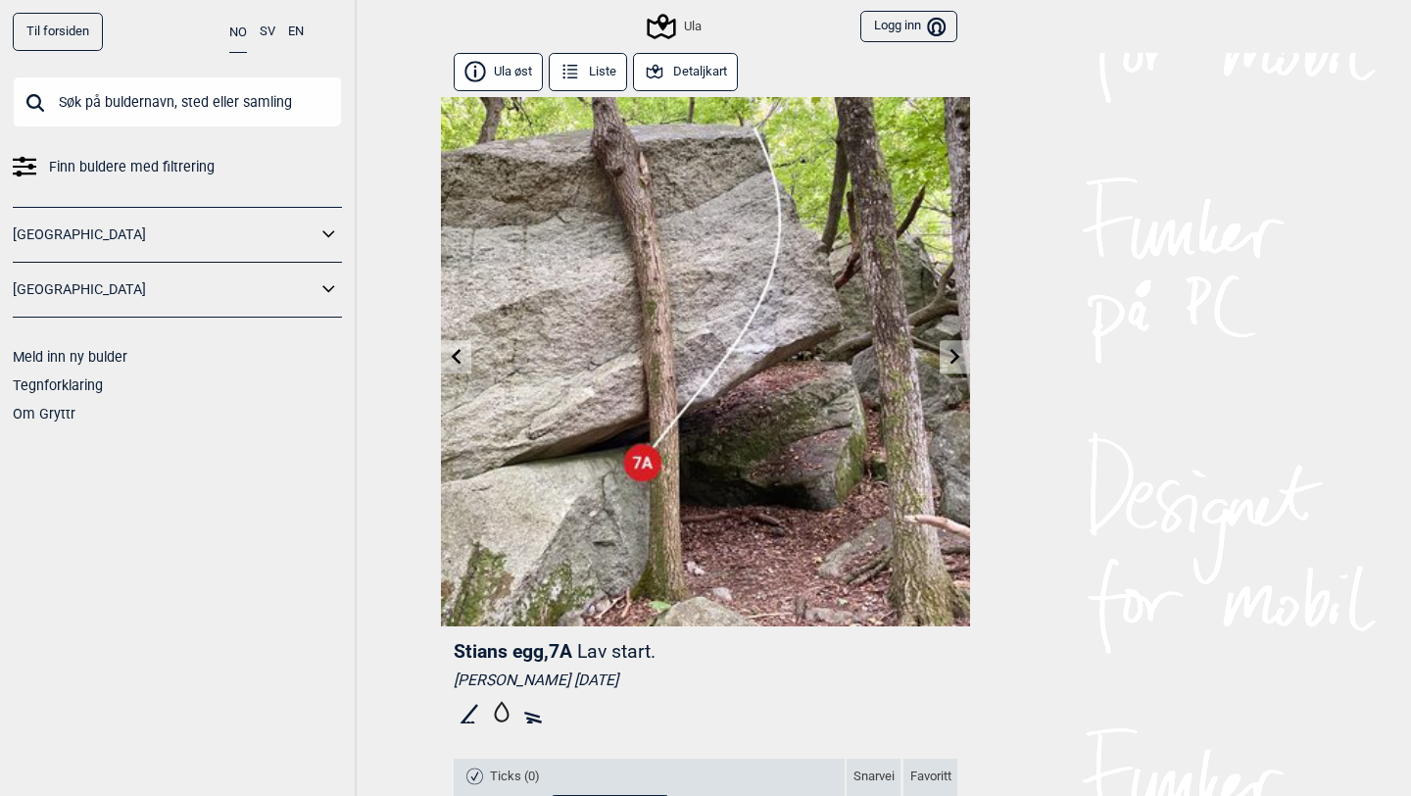
click at [147, 109] on input "text" at bounding box center [177, 101] width 329 height 51
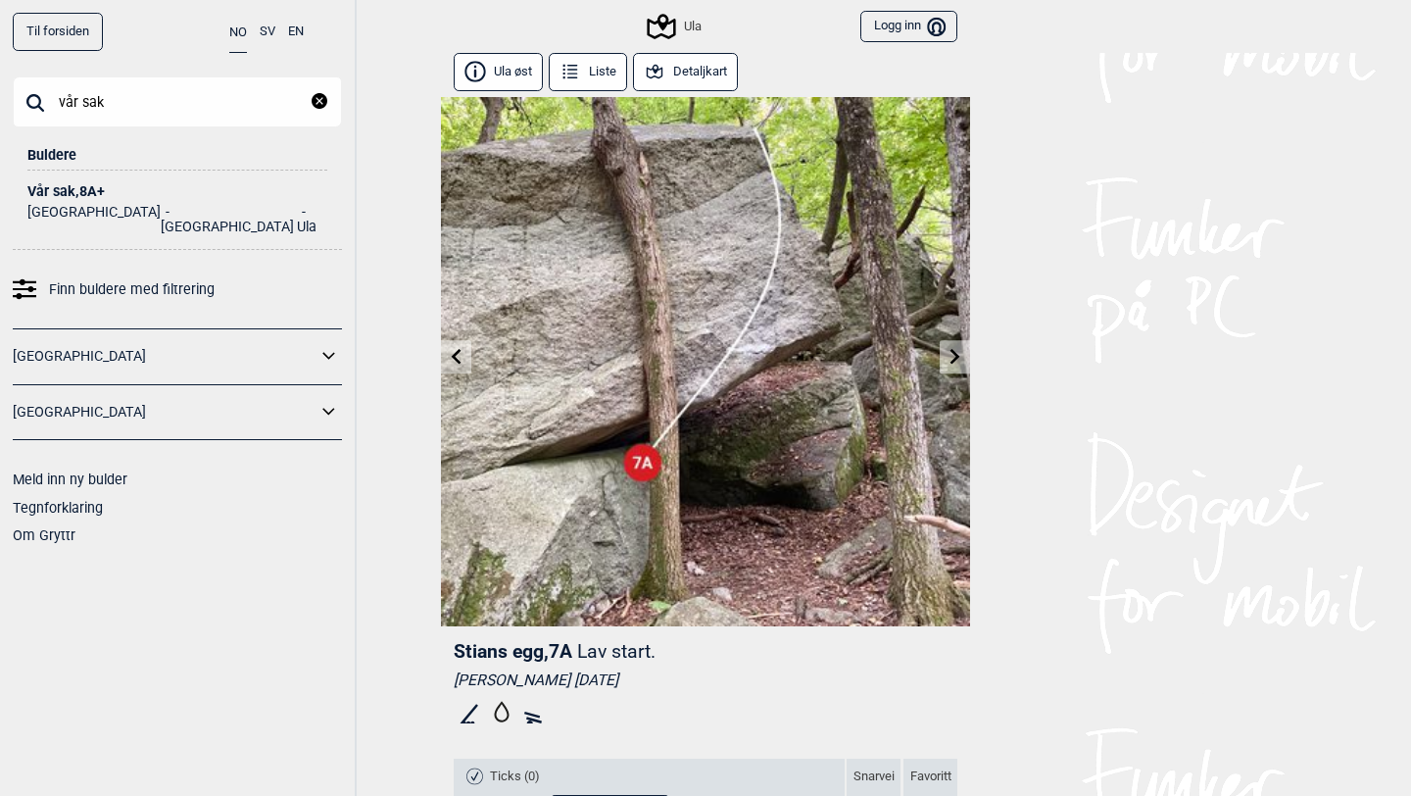
type input "vår sak"
click at [71, 184] on div "Vår sak , 8A+" at bounding box center [177, 191] width 300 height 15
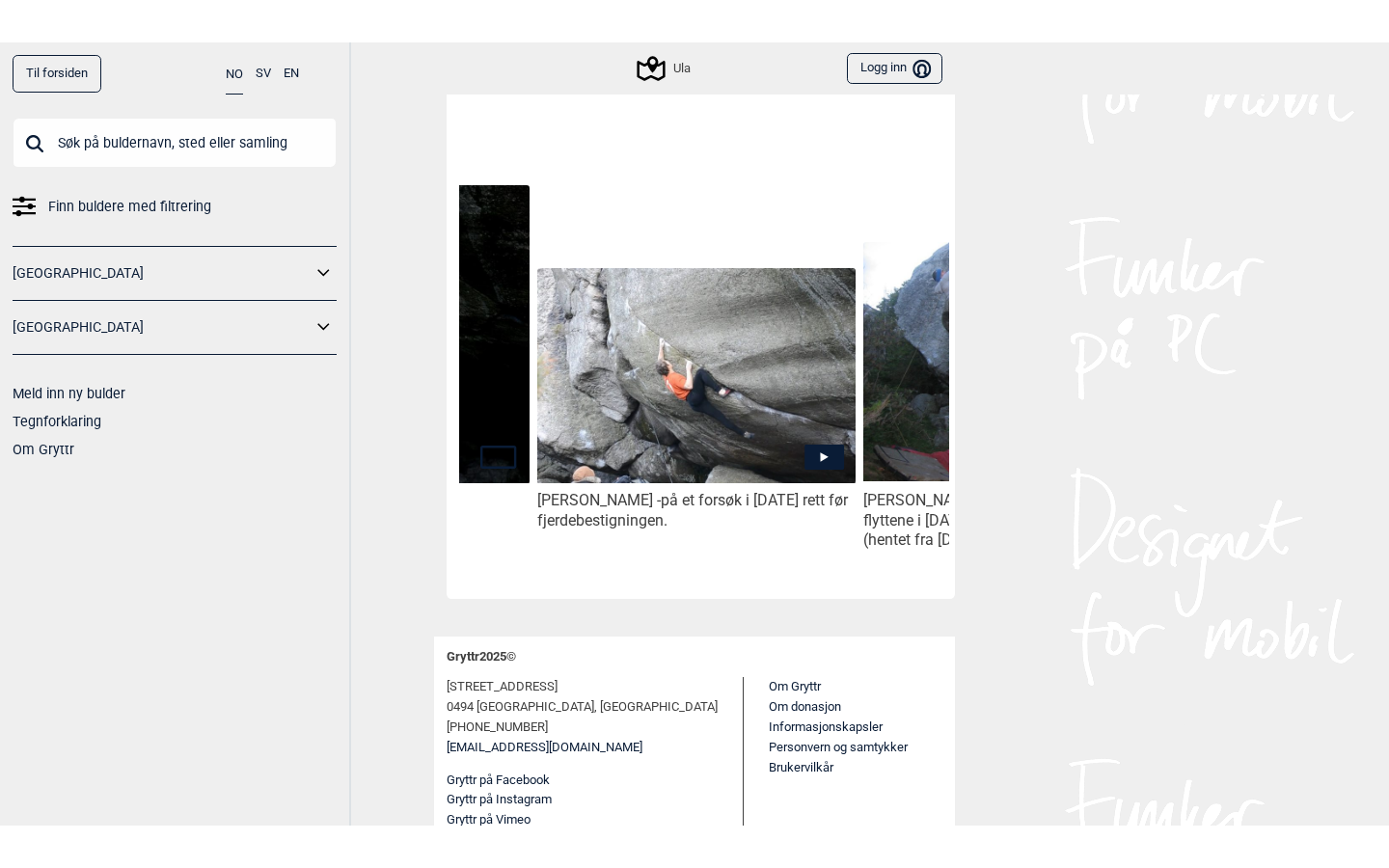
scroll to position [0, 256]
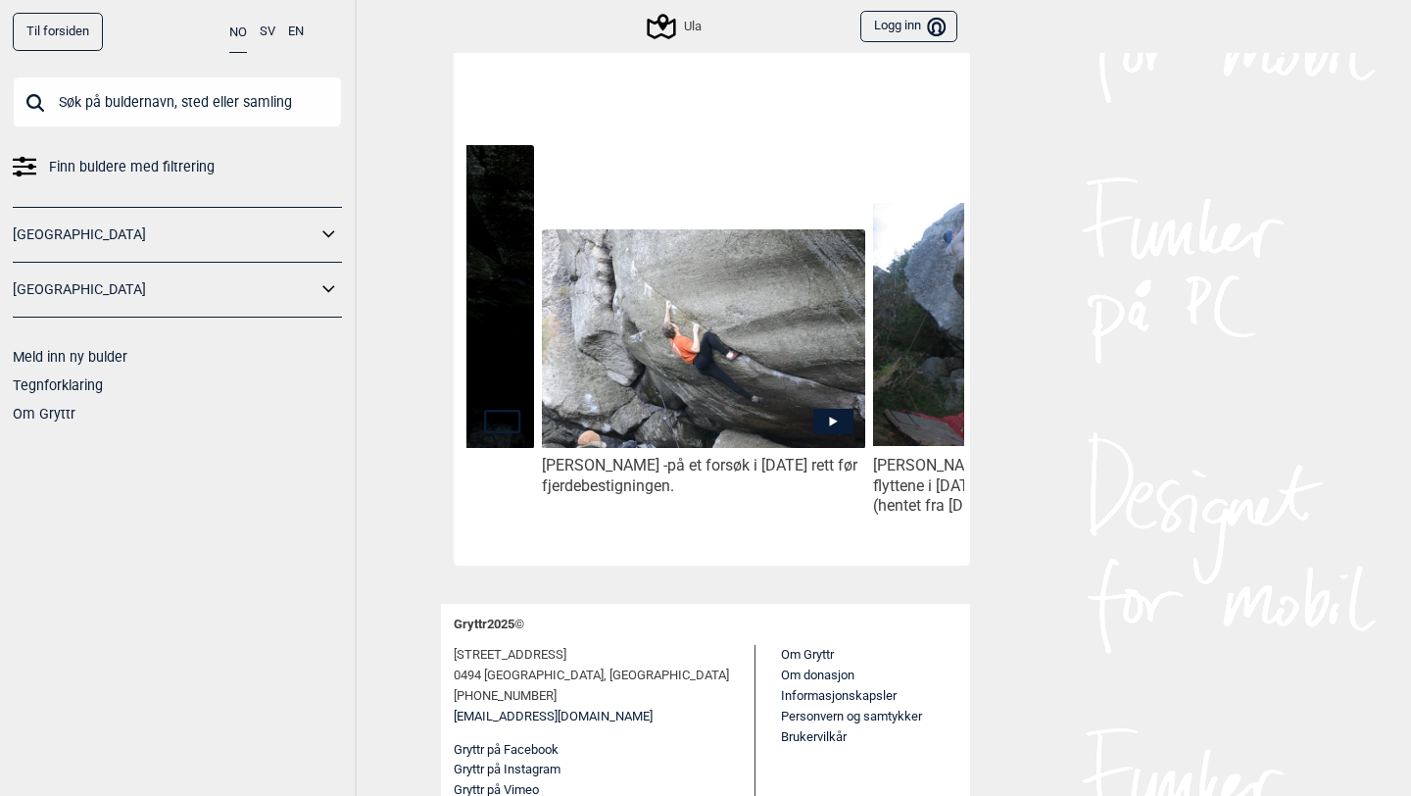
click at [814, 412] on icon at bounding box center [833, 421] width 40 height 25
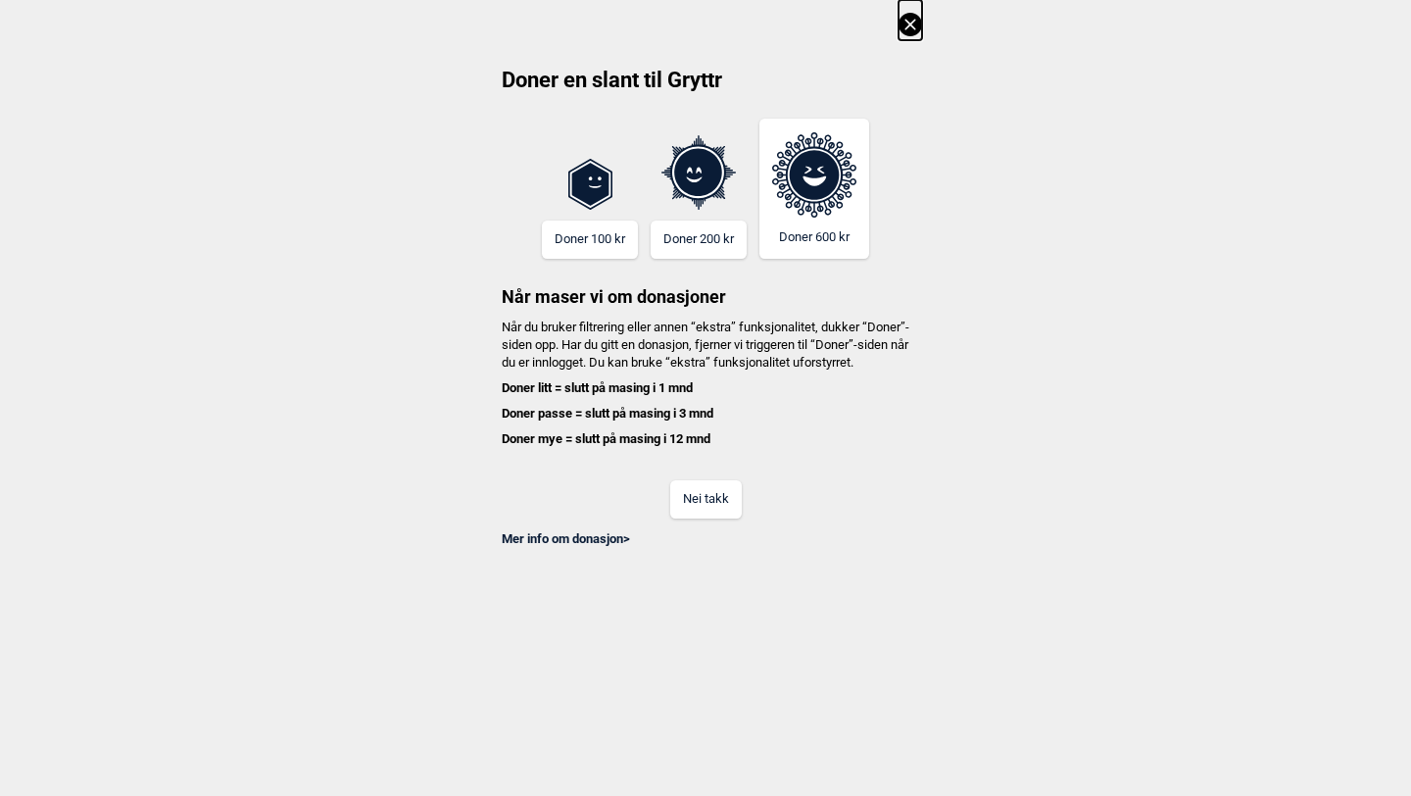
click at [728, 517] on button "Nei takk" at bounding box center [706, 499] width 72 height 38
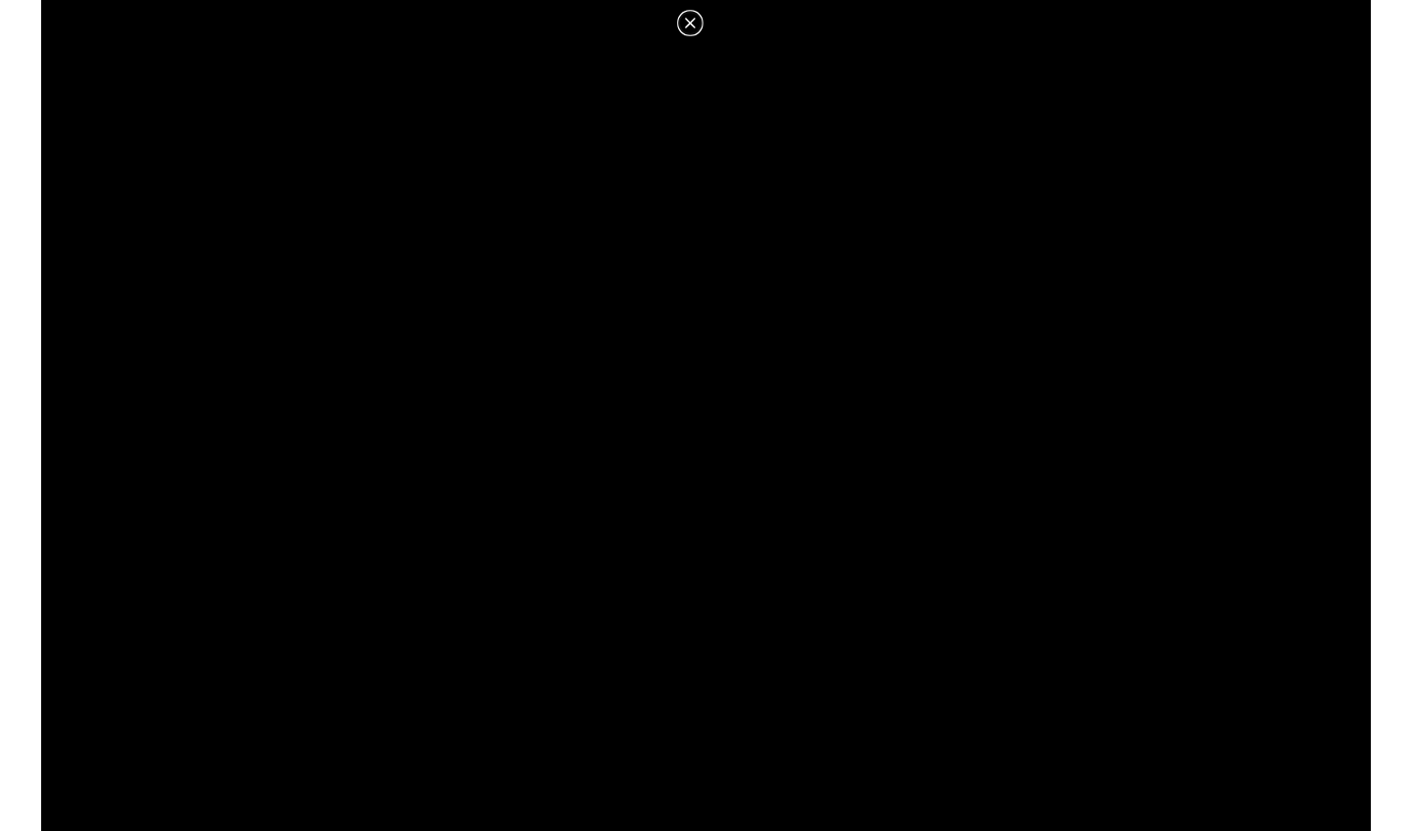
scroll to position [979, 0]
